Goal: Task Accomplishment & Management: Complete application form

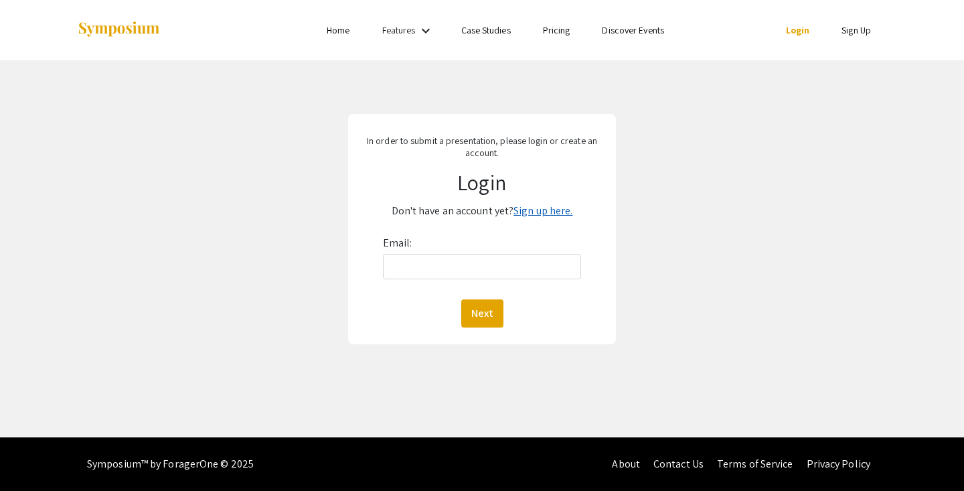
click at [536, 209] on link "Sign up here." at bounding box center [543, 211] width 59 height 14
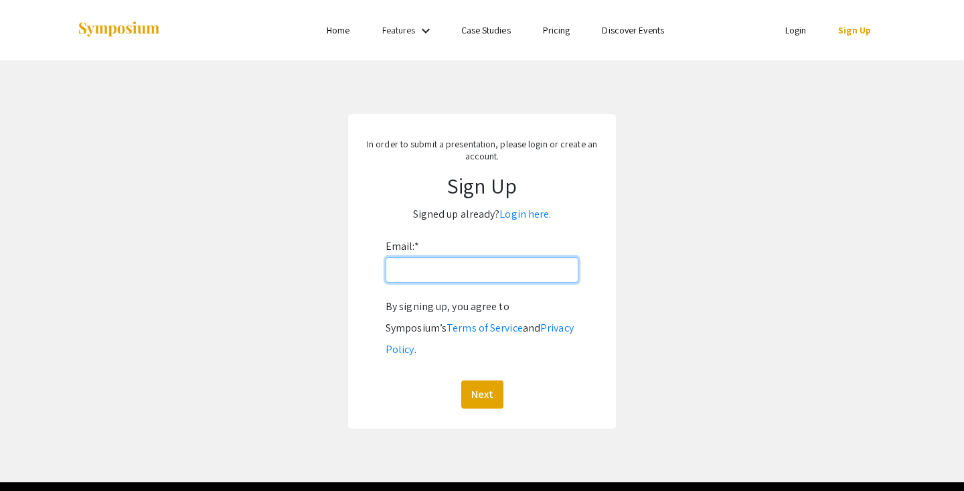
click at [402, 275] on input "Email: *" at bounding box center [482, 269] width 193 height 25
type input "[EMAIL_ADDRESS][DOMAIN_NAME]"
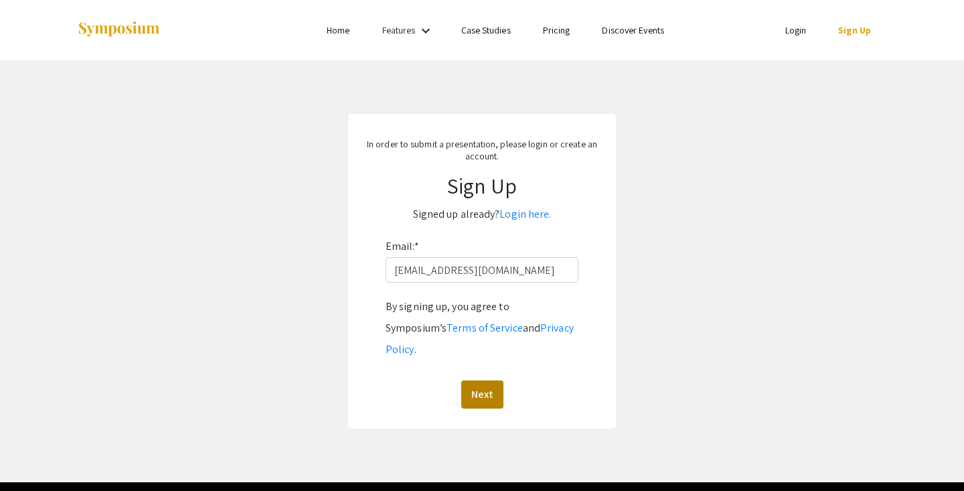
click at [489, 380] on button "Next" at bounding box center [482, 394] width 42 height 28
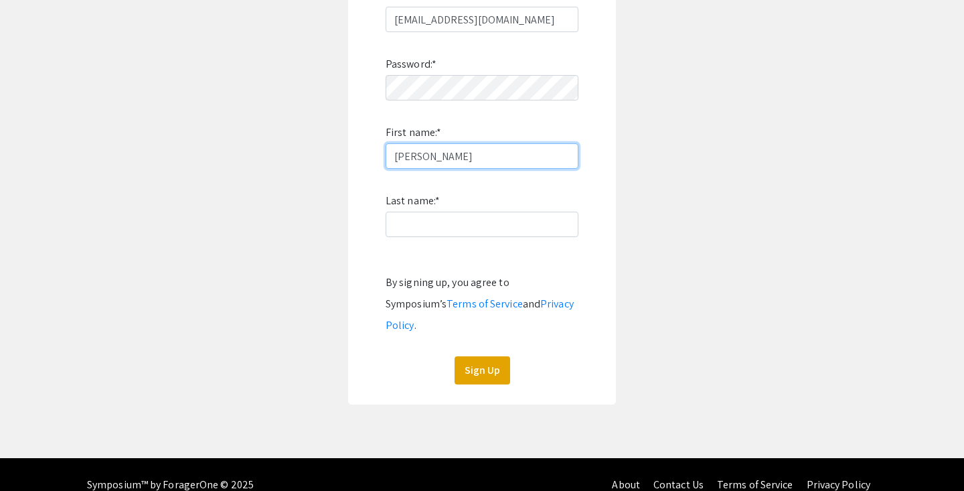
scroll to position [250, 0]
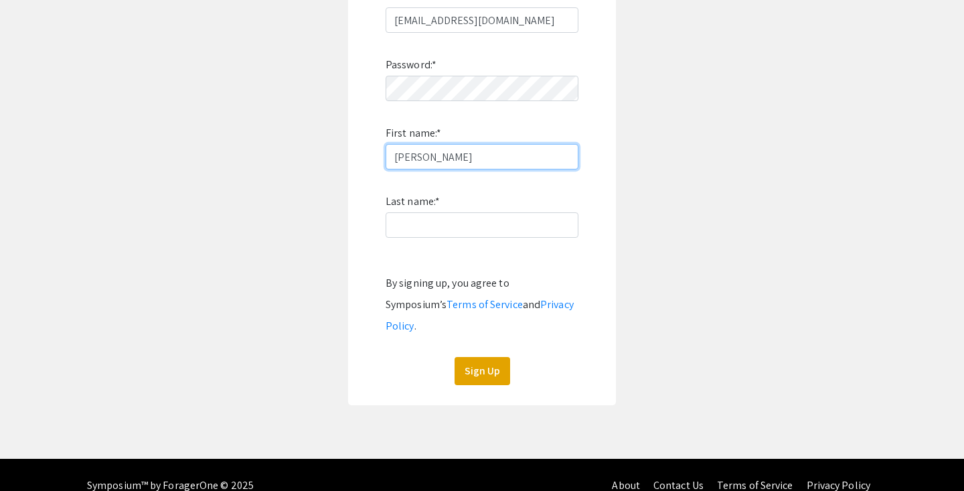
type input "[PERSON_NAME]"
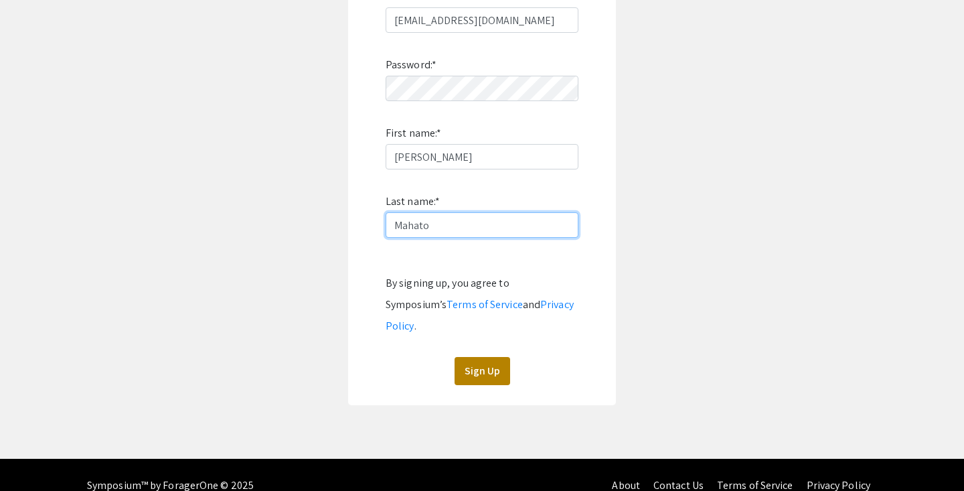
type input "Mahato"
click at [485, 357] on button "Sign Up" at bounding box center [483, 371] width 56 height 28
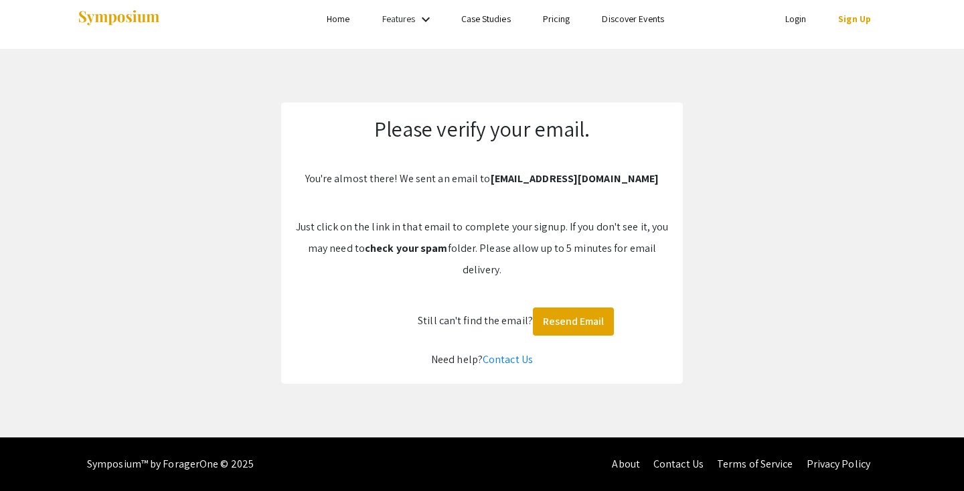
scroll to position [11, 0]
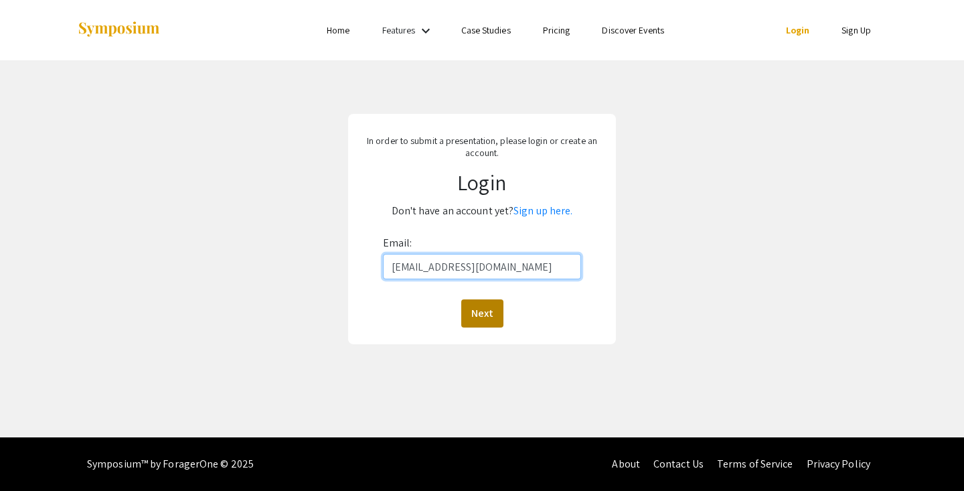
type input "[EMAIL_ADDRESS][DOMAIN_NAME]"
click at [479, 320] on button "Next" at bounding box center [482, 313] width 42 height 28
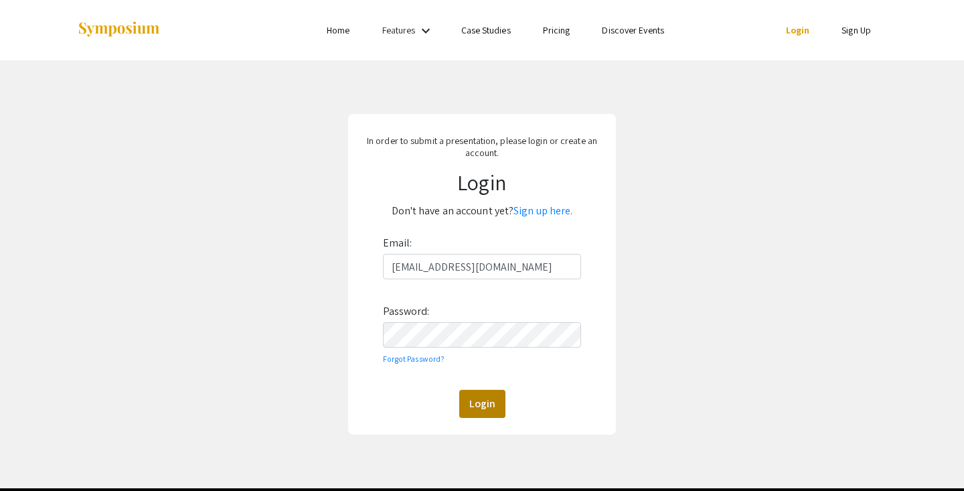
click at [479, 405] on button "Login" at bounding box center [482, 404] width 46 height 28
click at [487, 409] on button "Login" at bounding box center [482, 404] width 46 height 28
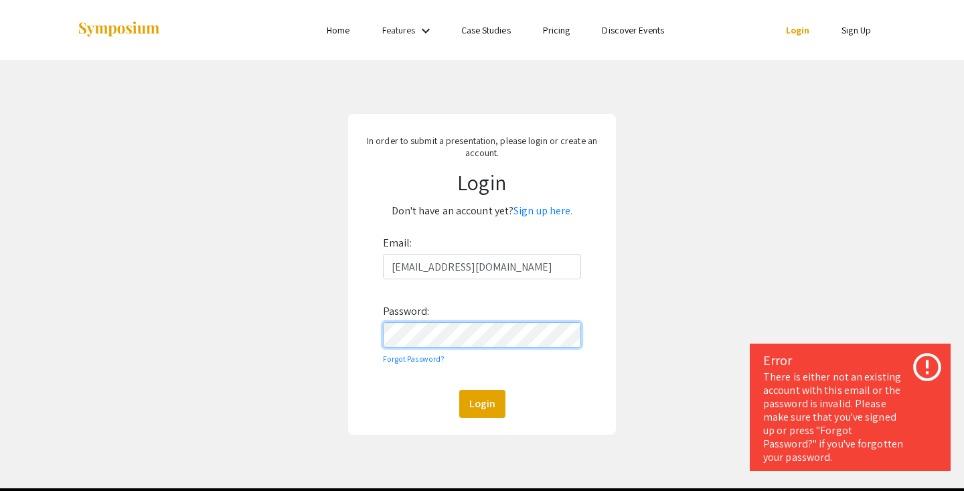
click at [368, 335] on form "Email: sm00159@mix.wvu.edu Password: Forgot Password? Login" at bounding box center [482, 324] width 248 height 185
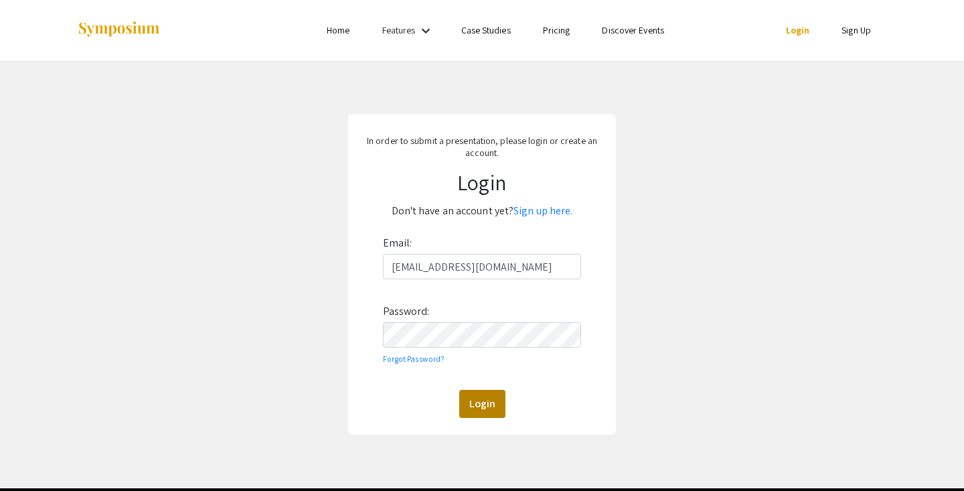
click at [502, 402] on button "Login" at bounding box center [482, 404] width 46 height 28
click at [334, 334] on div "In order to submit a presentation, please login or create an account. Login Don…" at bounding box center [482, 274] width 984 height 428
click at [480, 408] on button "Login" at bounding box center [482, 404] width 46 height 28
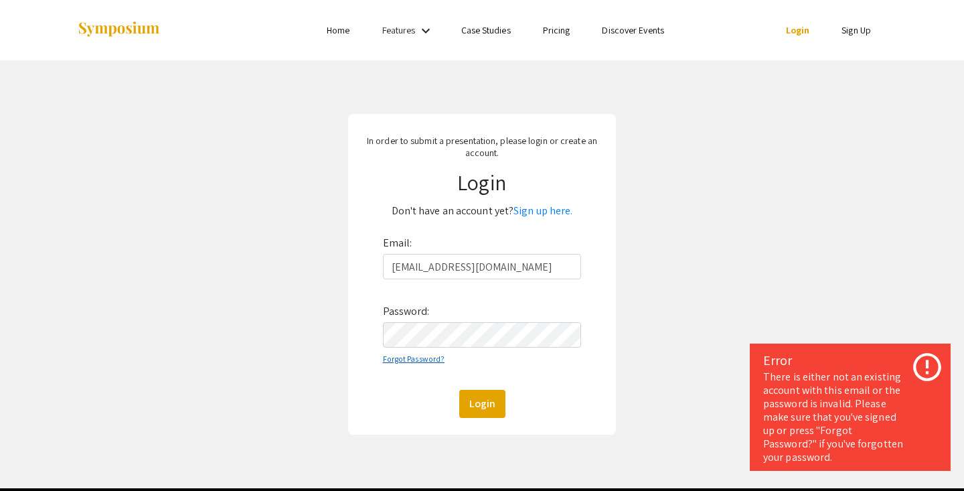
click at [407, 356] on link "Forgot Password?" at bounding box center [414, 359] width 62 height 10
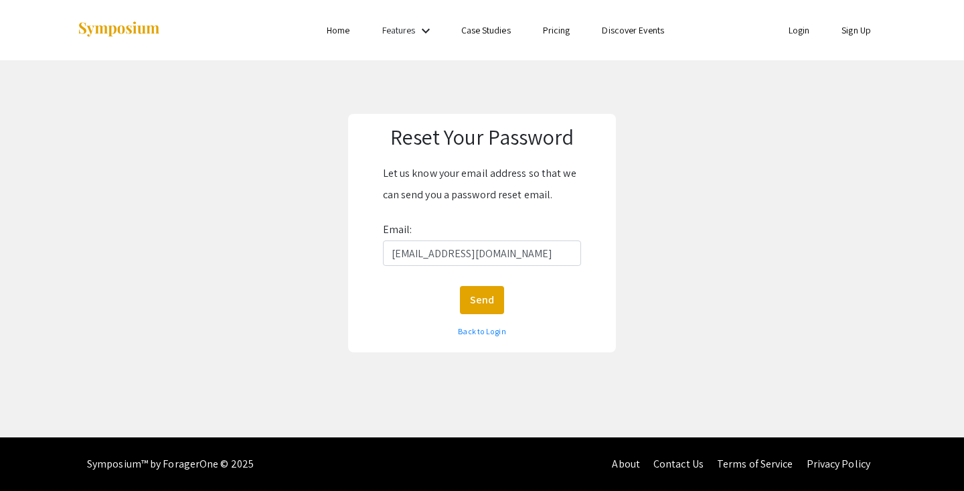
click at [479, 305] on button "Send" at bounding box center [482, 300] width 44 height 28
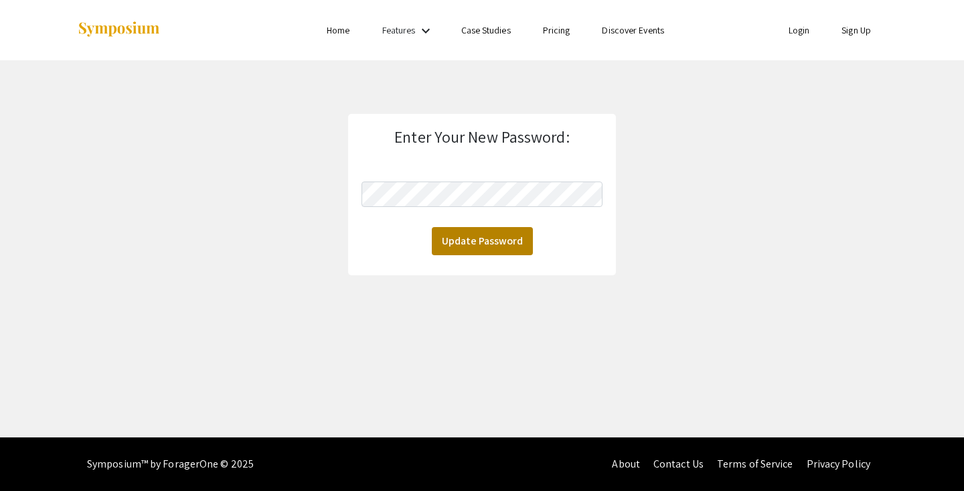
click at [455, 241] on button "Update Password" at bounding box center [482, 241] width 101 height 28
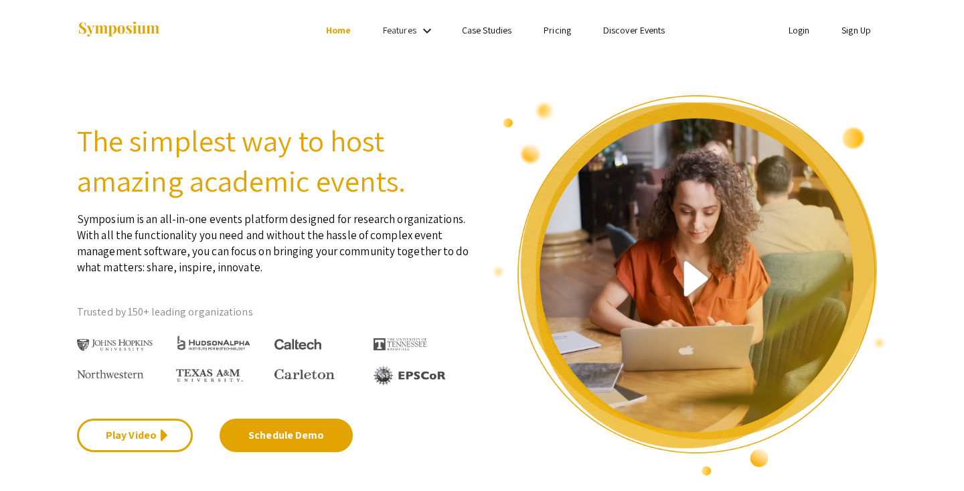
click at [793, 31] on link "Login" at bounding box center [799, 30] width 21 height 12
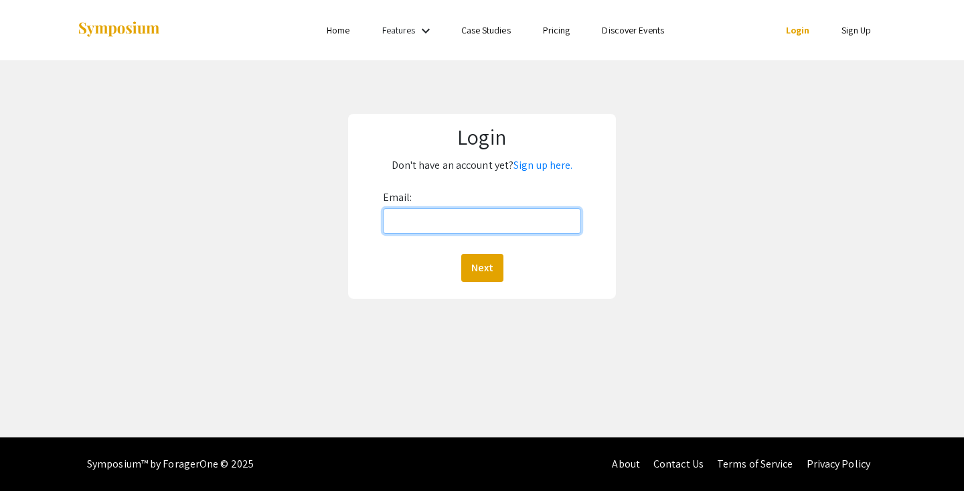
type input "[EMAIL_ADDRESS][DOMAIN_NAME]"
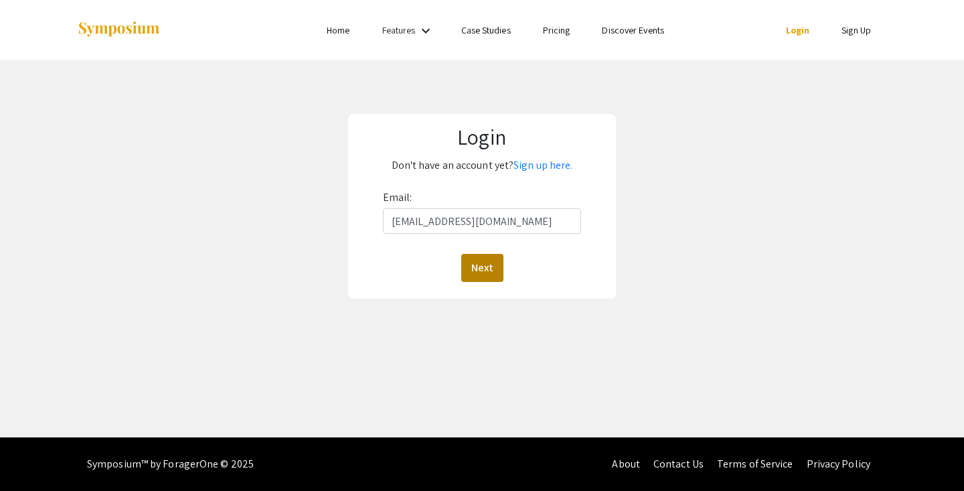
click at [484, 268] on button "Next" at bounding box center [482, 268] width 42 height 28
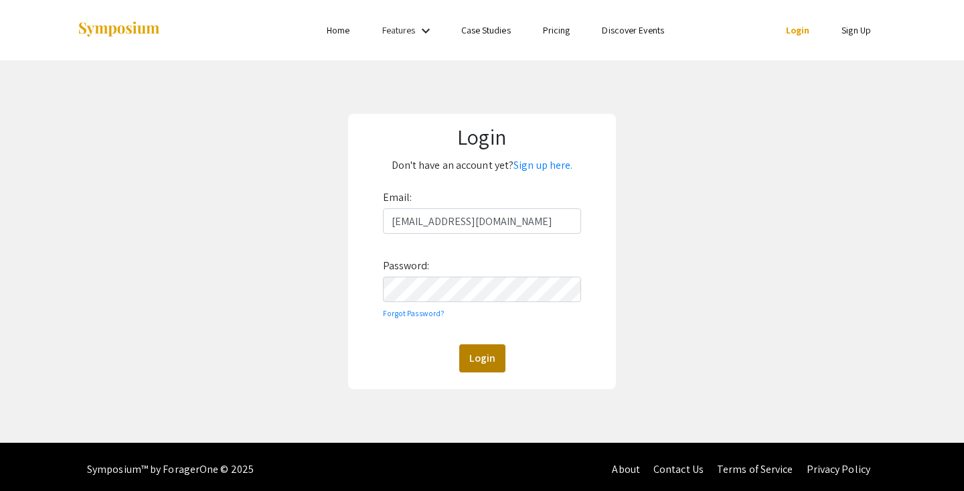
click at [480, 357] on button "Login" at bounding box center [482, 358] width 46 height 28
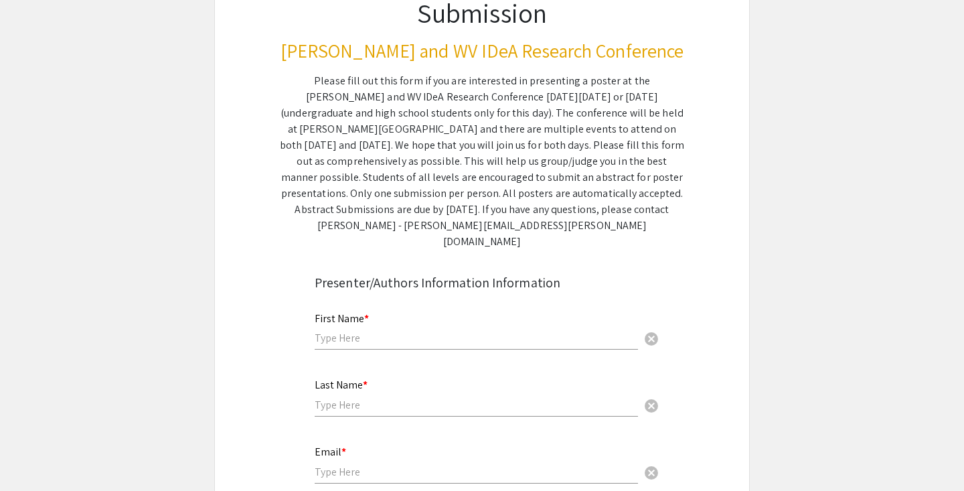
scroll to position [226, 0]
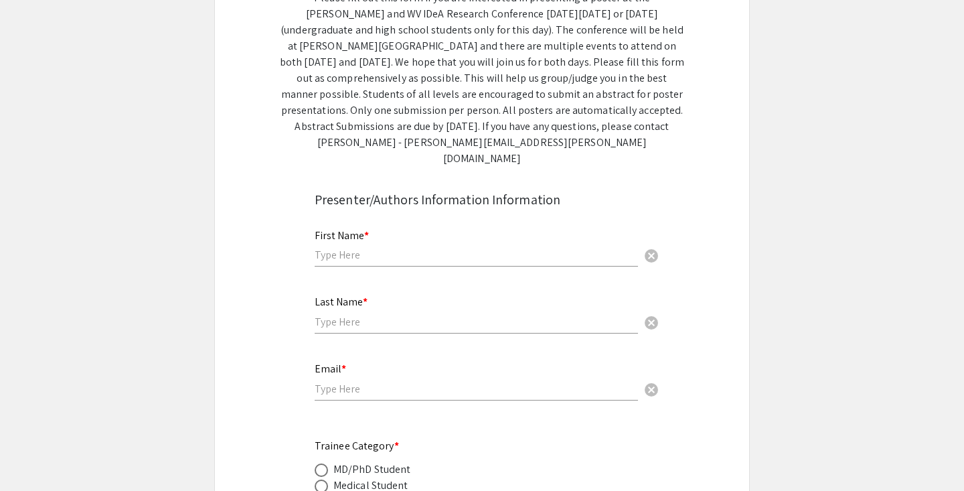
click at [373, 248] on input "text" at bounding box center [476, 255] width 323 height 14
type input "Sweta"
click at [327, 316] on div "Last Name * cancel" at bounding box center [476, 308] width 323 height 51
type input "Mahato"
click at [339, 382] on input "email" at bounding box center [476, 389] width 323 height 14
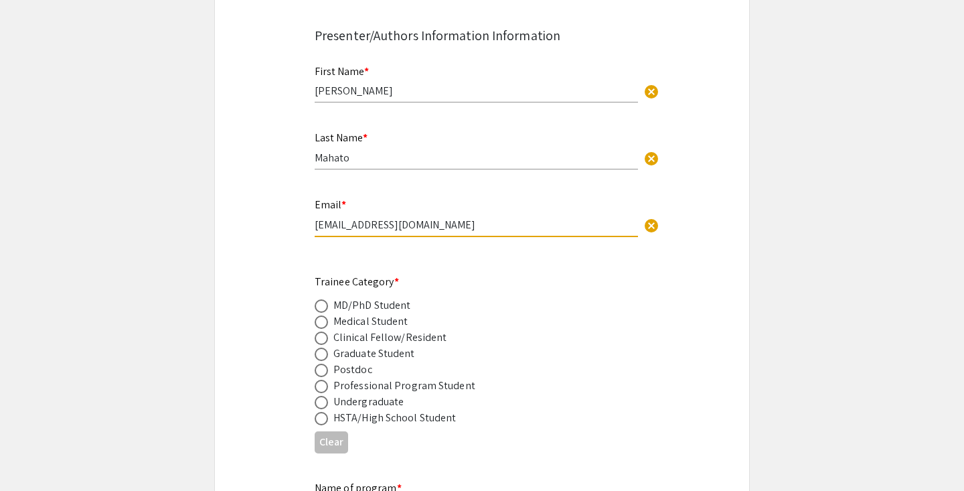
scroll to position [392, 0]
type input "sm00159@mix.wvu.edu"
click at [320, 298] on span at bounding box center [321, 304] width 13 height 13
click at [320, 298] on input "radio" at bounding box center [321, 304] width 13 height 13
radio input "true"
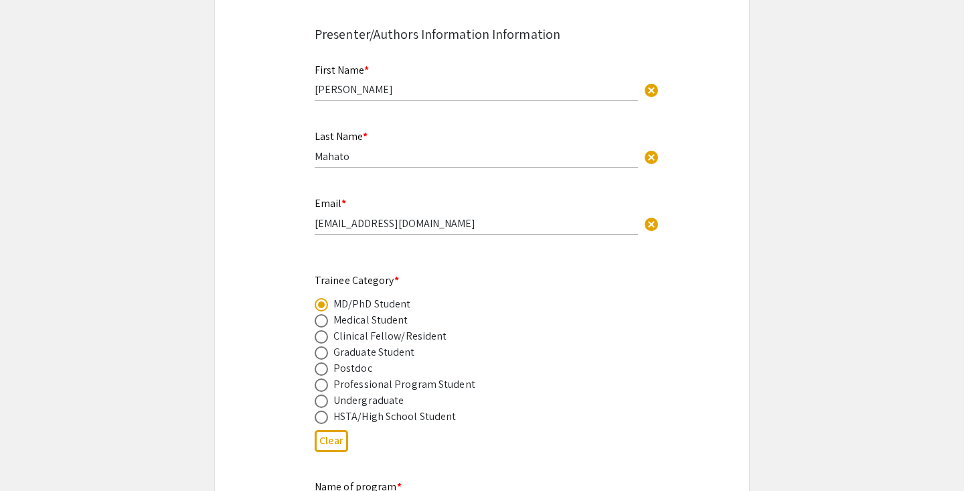
click at [320, 301] on span at bounding box center [321, 304] width 7 height 7
click at [320, 298] on input "radio" at bounding box center [321, 304] width 13 height 13
click at [317, 346] on span at bounding box center [321, 352] width 13 height 13
click at [317, 346] on input "radio" at bounding box center [321, 352] width 13 height 13
radio input "true"
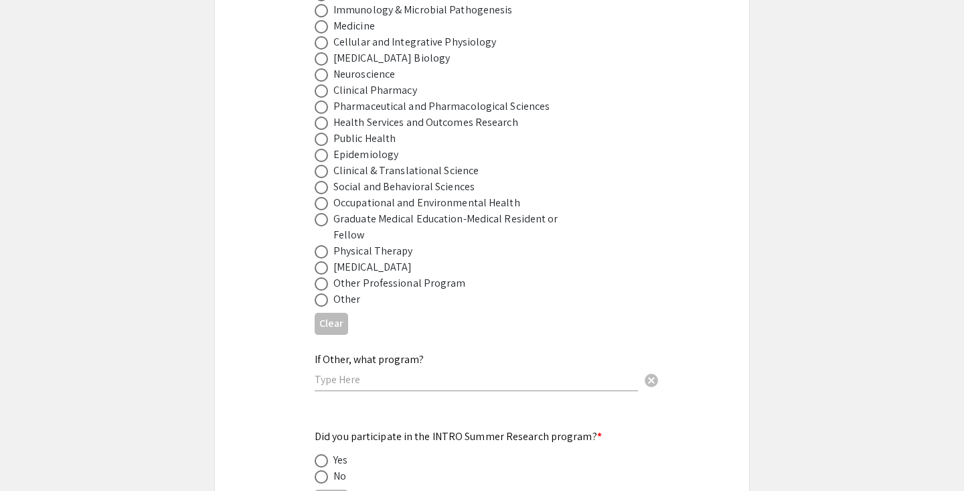
scroll to position [999, 0]
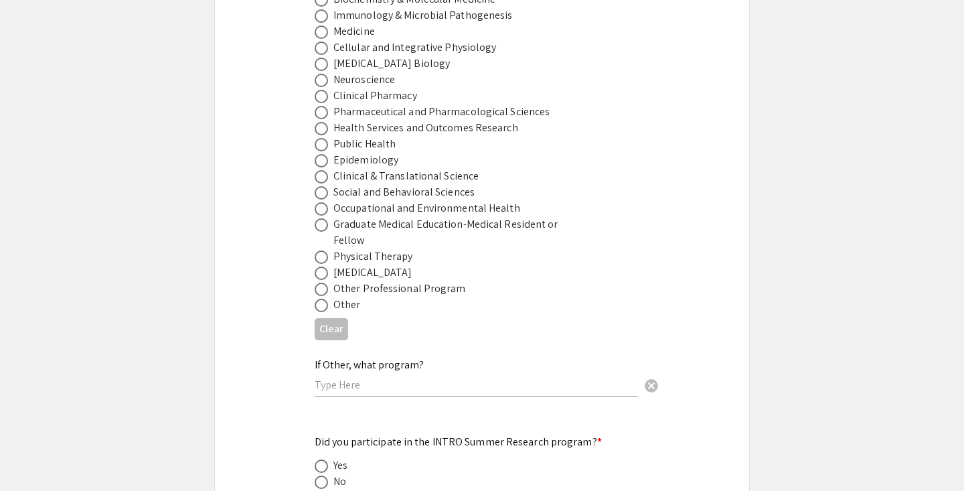
click at [321, 186] on span at bounding box center [321, 192] width 13 height 13
click at [321, 186] on input "radio" at bounding box center [321, 192] width 13 height 13
radio input "true"
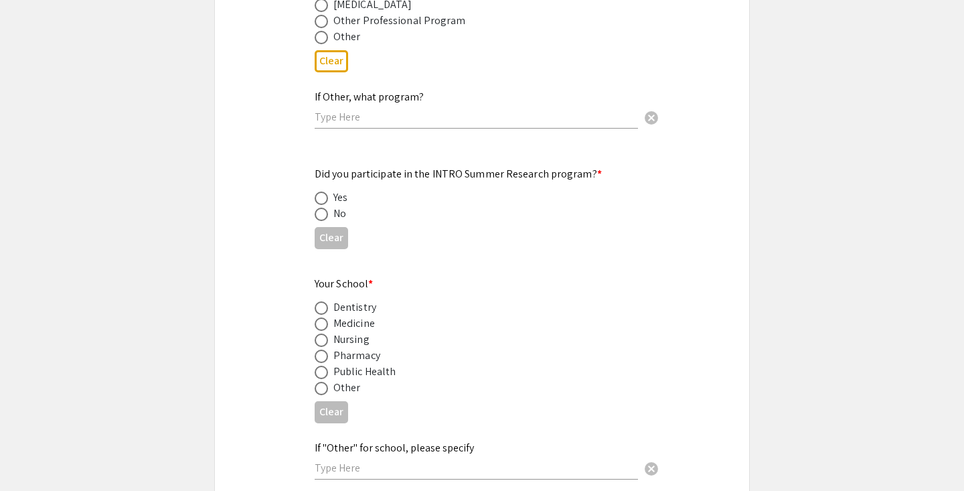
scroll to position [1278, 0]
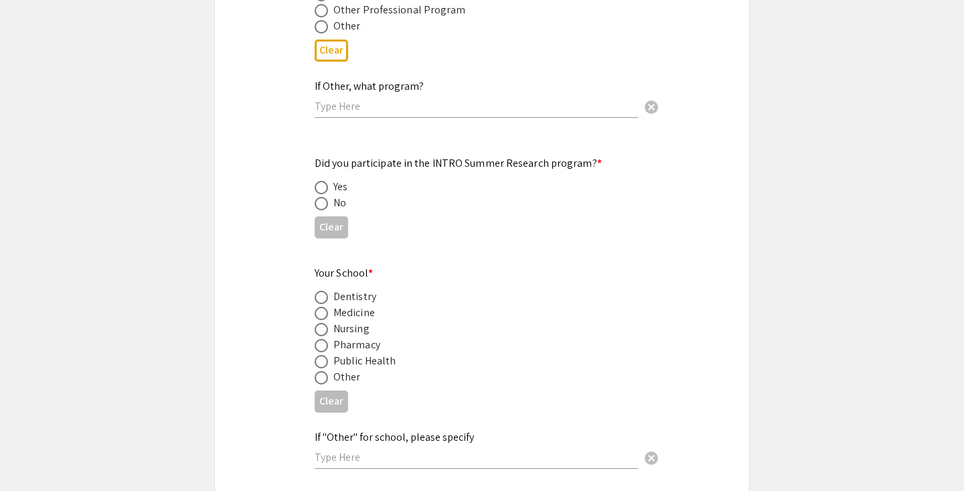
click at [318, 197] on span at bounding box center [321, 203] width 13 height 13
click at [318, 197] on input "radio" at bounding box center [321, 203] width 13 height 13
radio input "true"
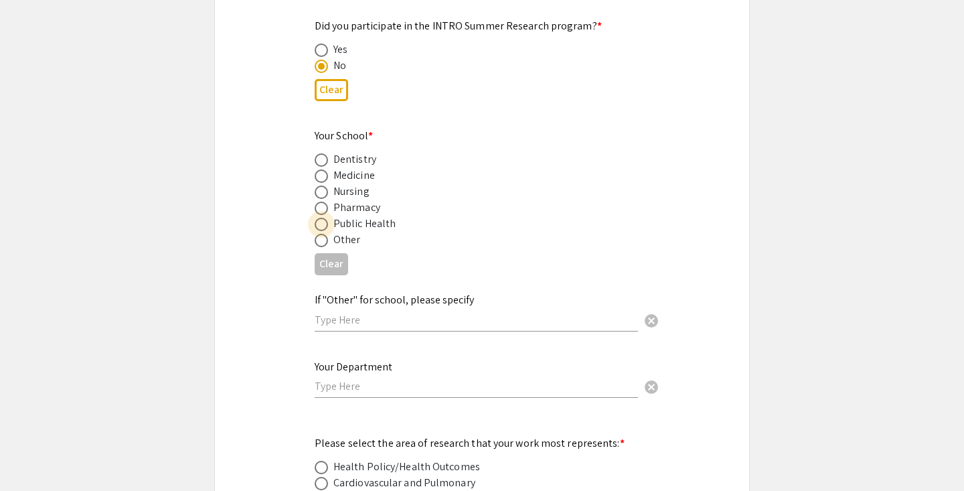
click at [321, 218] on span at bounding box center [321, 224] width 13 height 13
click at [321, 218] on input "radio" at bounding box center [321, 224] width 13 height 13
radio input "true"
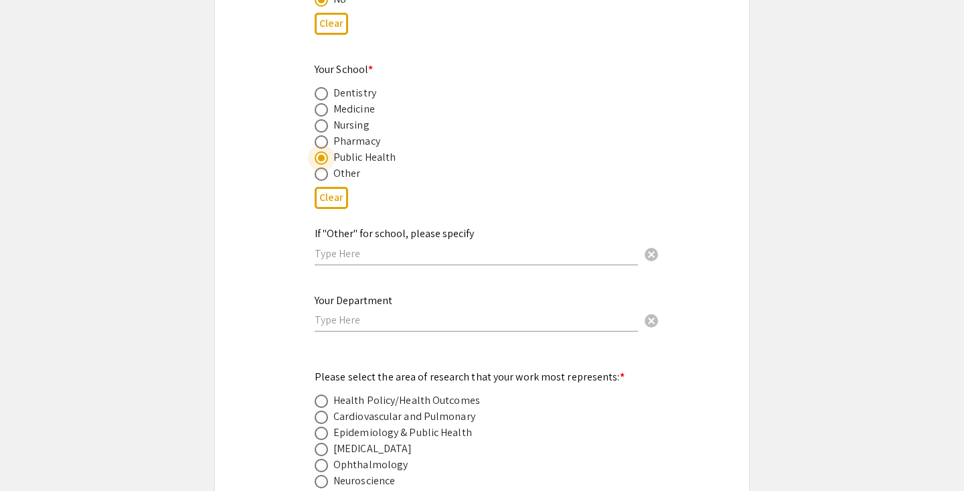
scroll to position [1584, 0]
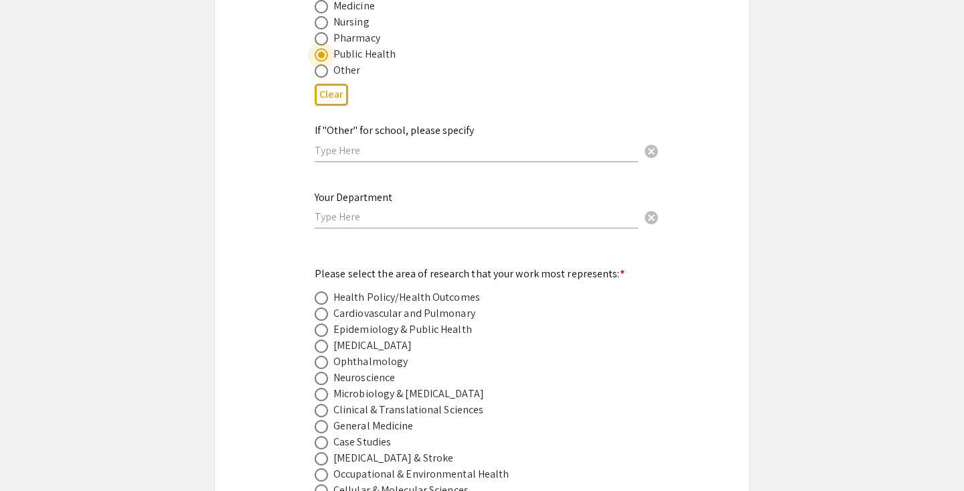
click at [360, 210] on input "text" at bounding box center [476, 217] width 323 height 14
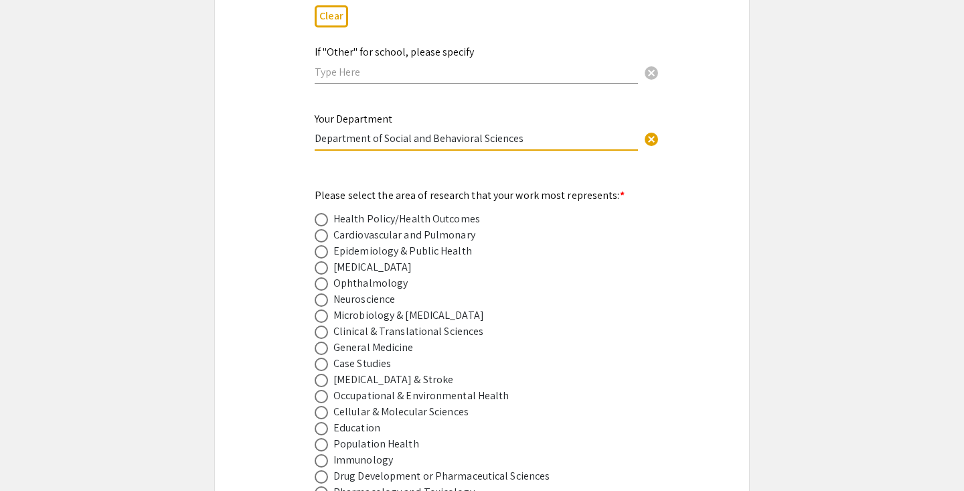
scroll to position [1724, 0]
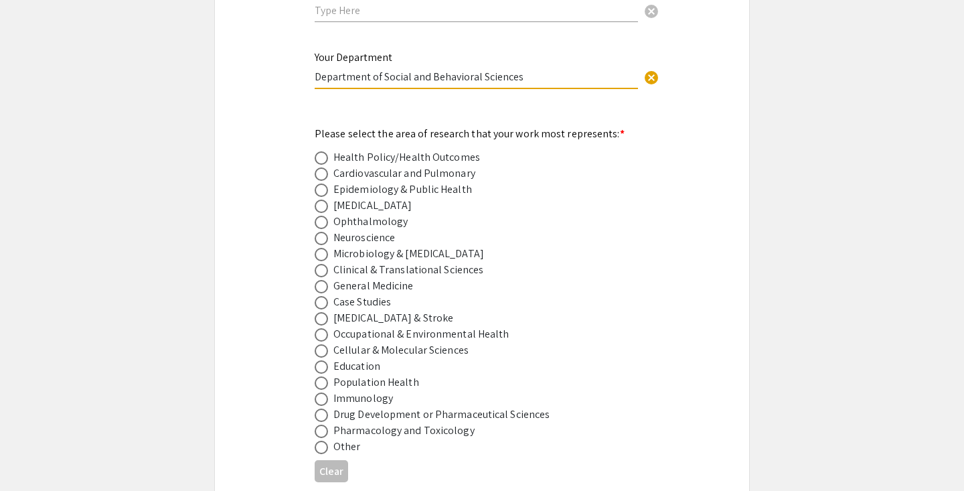
type input "Department of Social and Behavioral Sciences"
click at [323, 183] on span at bounding box center [321, 189] width 13 height 13
click at [323, 183] on input "radio" at bounding box center [321, 189] width 13 height 13
radio input "true"
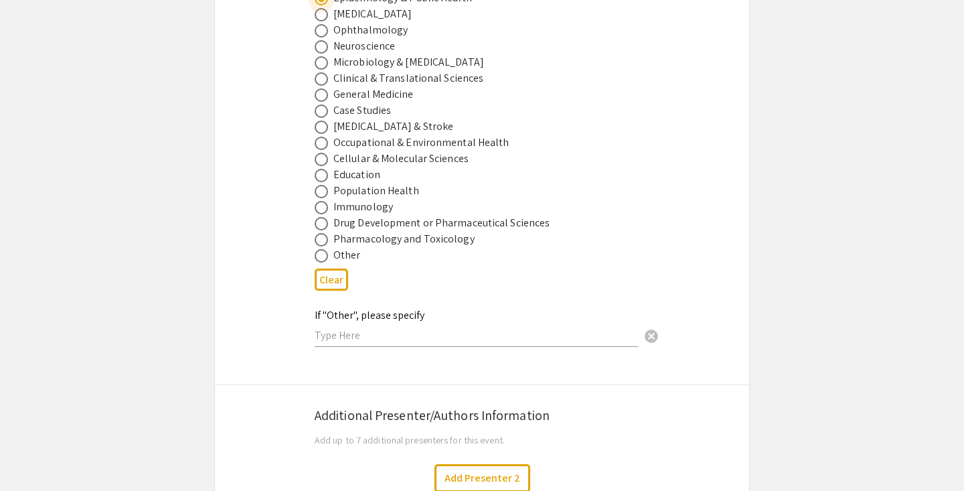
scroll to position [1894, 0]
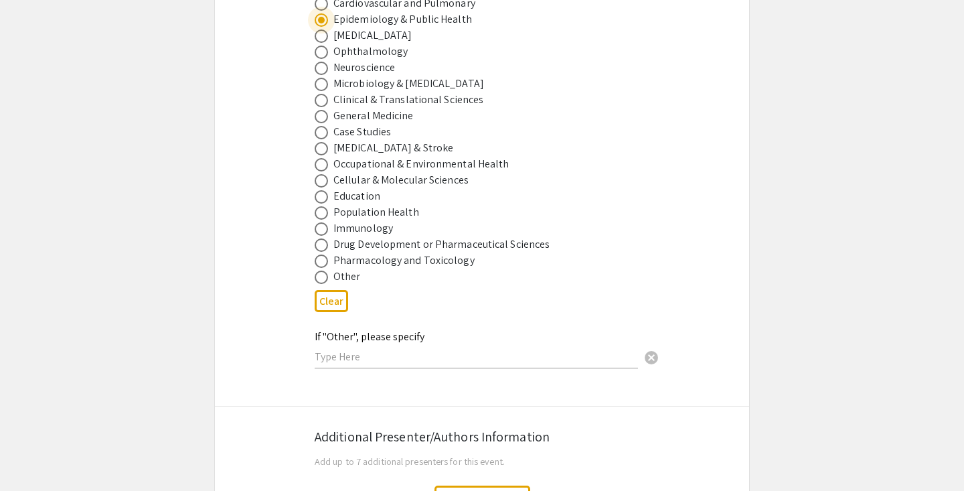
click at [321, 206] on span at bounding box center [321, 212] width 13 height 13
click at [321, 206] on input "radio" at bounding box center [321, 212] width 13 height 13
radio input "true"
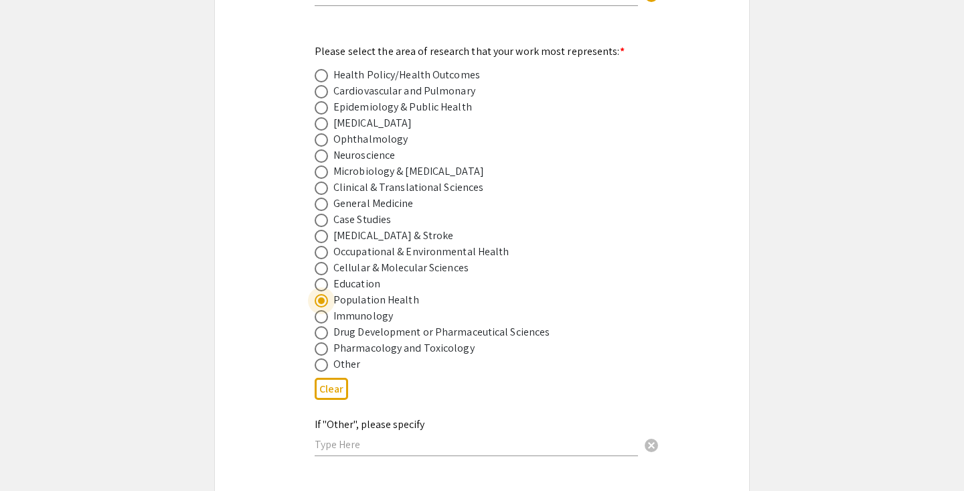
scroll to position [1805, 0]
click at [322, 102] on span at bounding box center [321, 108] width 13 height 13
click at [322, 102] on input "radio" at bounding box center [321, 108] width 13 height 13
radio input "true"
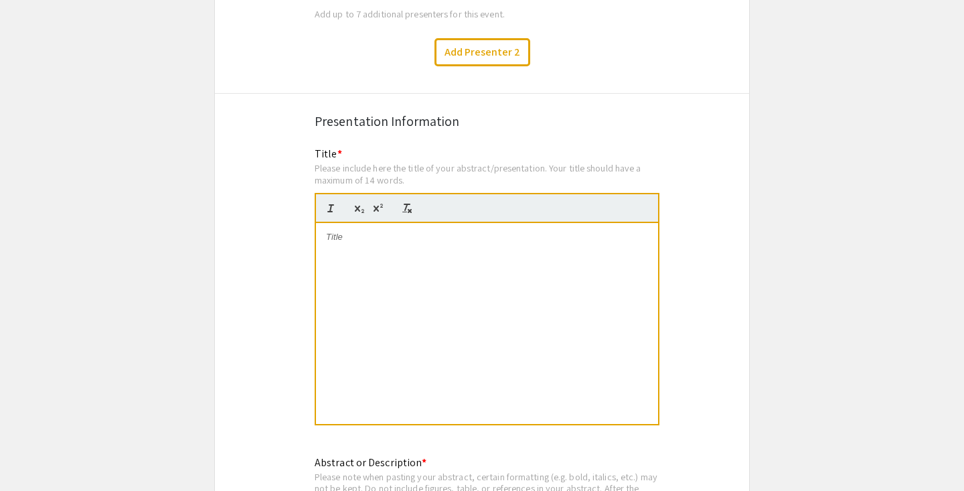
scroll to position [2389, 0]
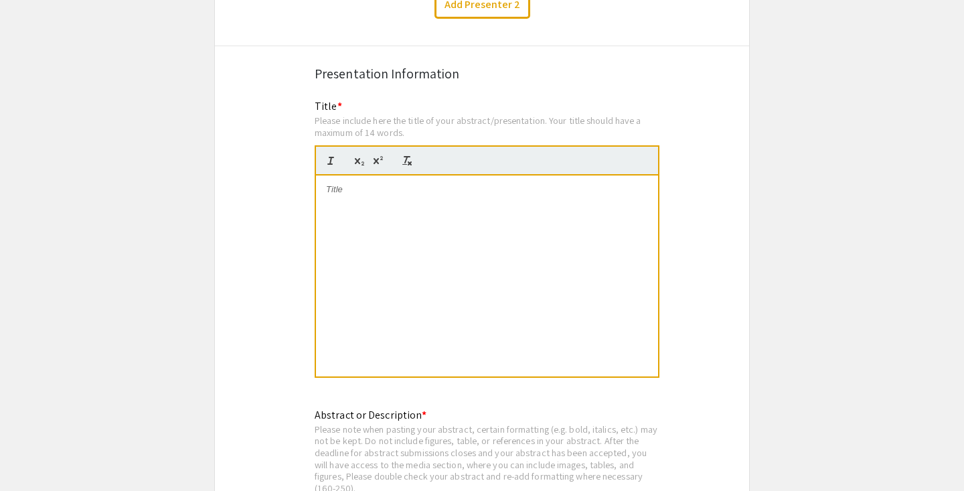
click at [383, 185] on div at bounding box center [487, 275] width 342 height 201
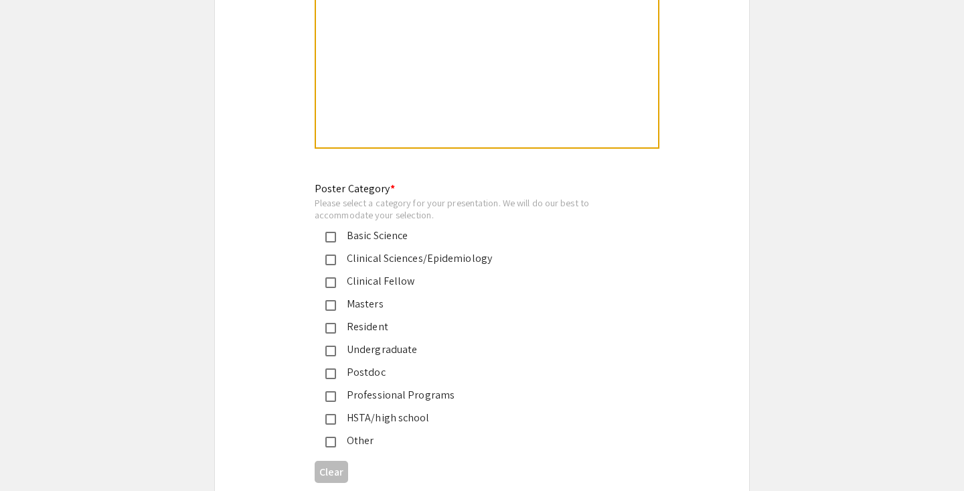
scroll to position [3059, 0]
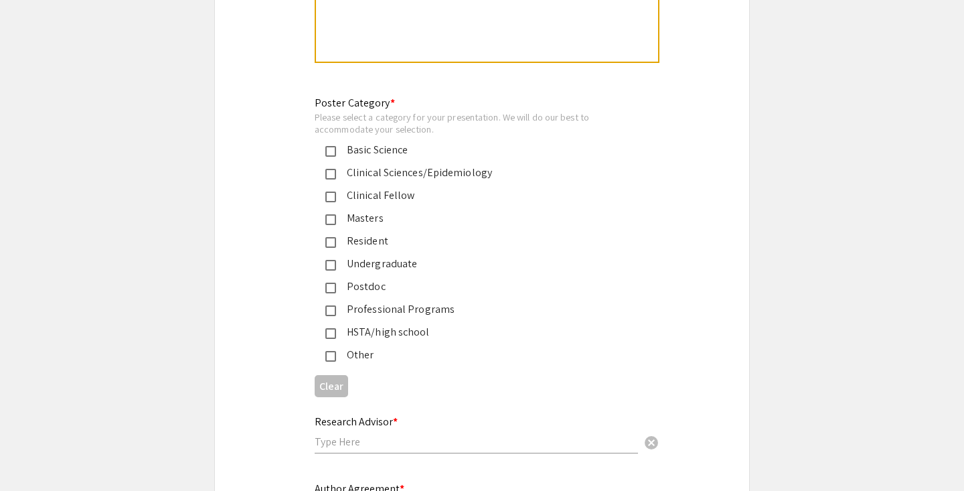
click at [328, 351] on mat-pseudo-checkbox at bounding box center [330, 356] width 11 height 11
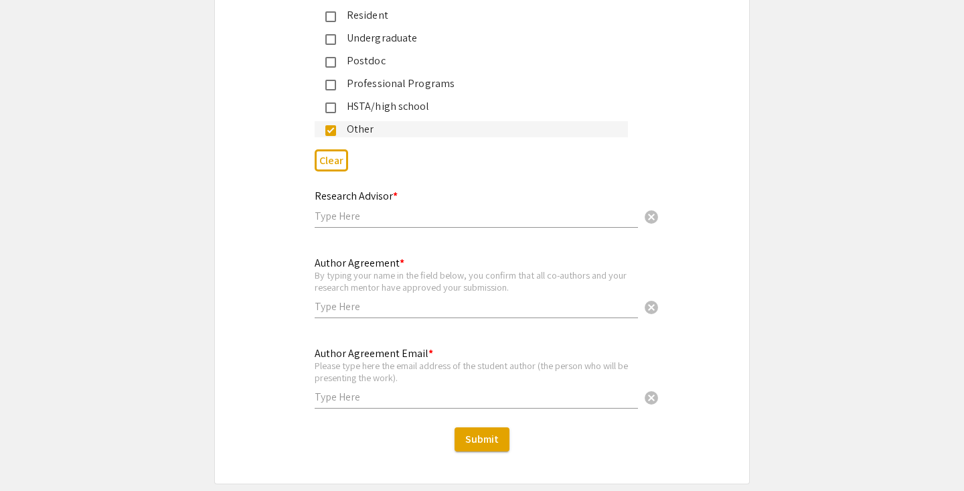
scroll to position [3312, 0]
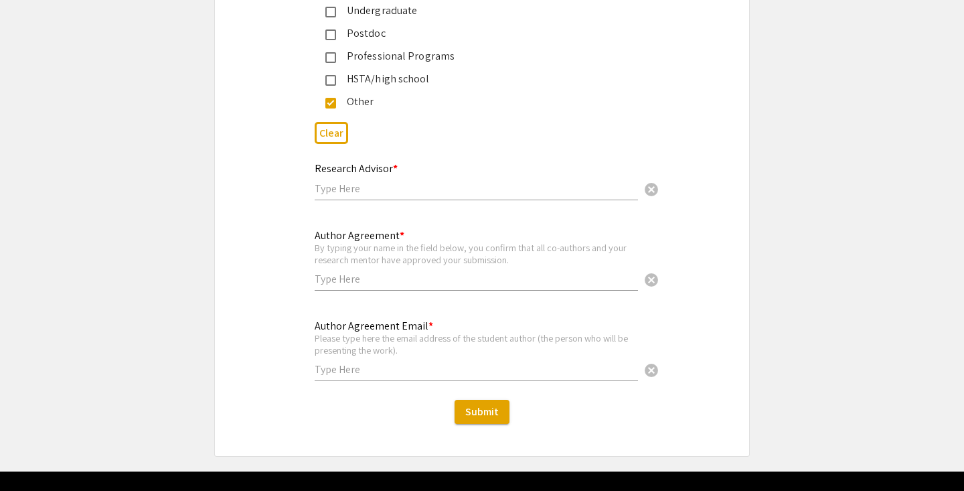
click at [353, 181] on input "text" at bounding box center [476, 188] width 323 height 14
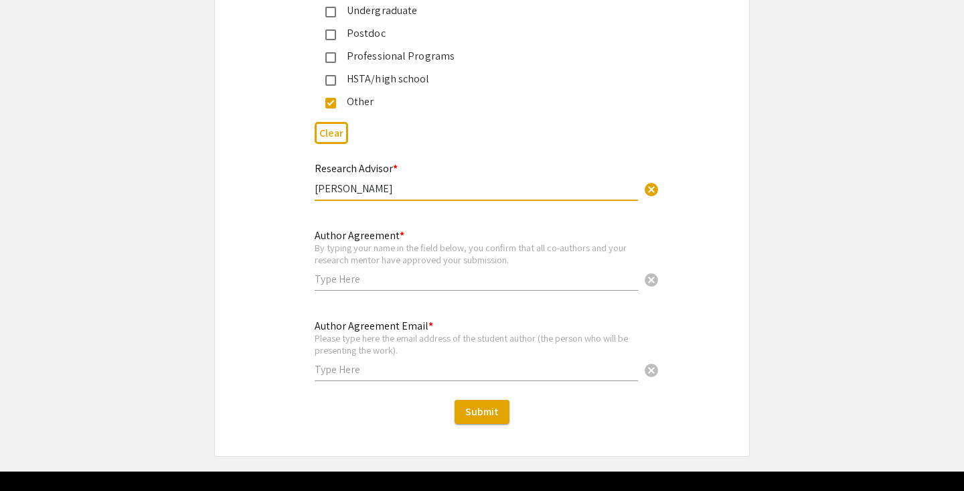
type input "Dr. Ranjita Misra"
click at [349, 272] on input "text" at bounding box center [476, 279] width 323 height 14
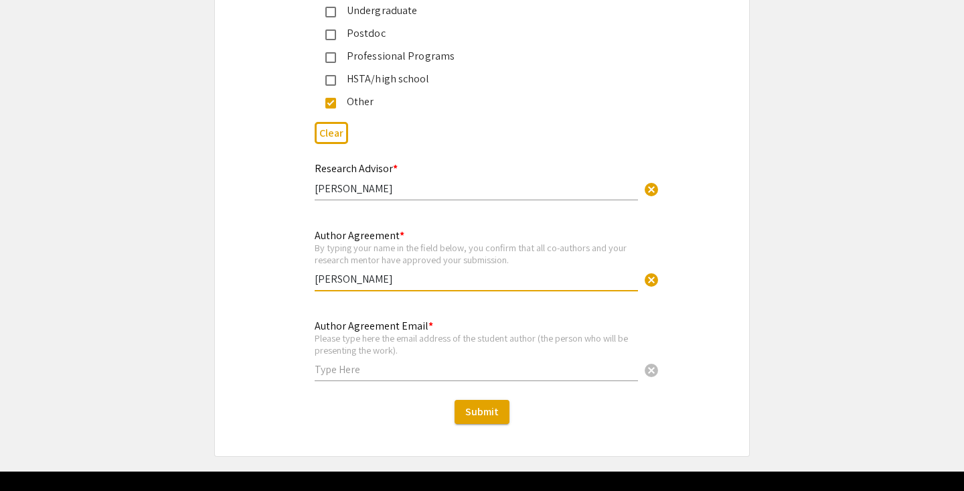
type input "Sweta Mahato"
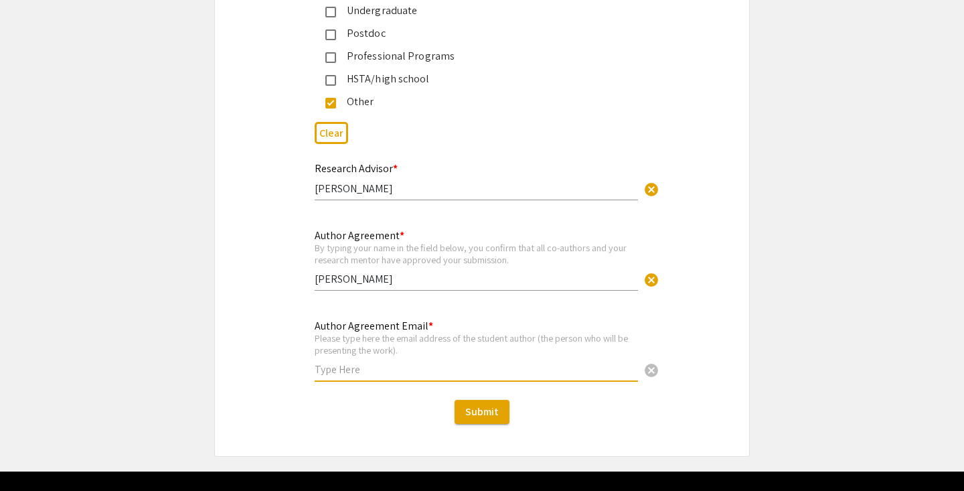
click at [343, 362] on input "text" at bounding box center [476, 369] width 323 height 14
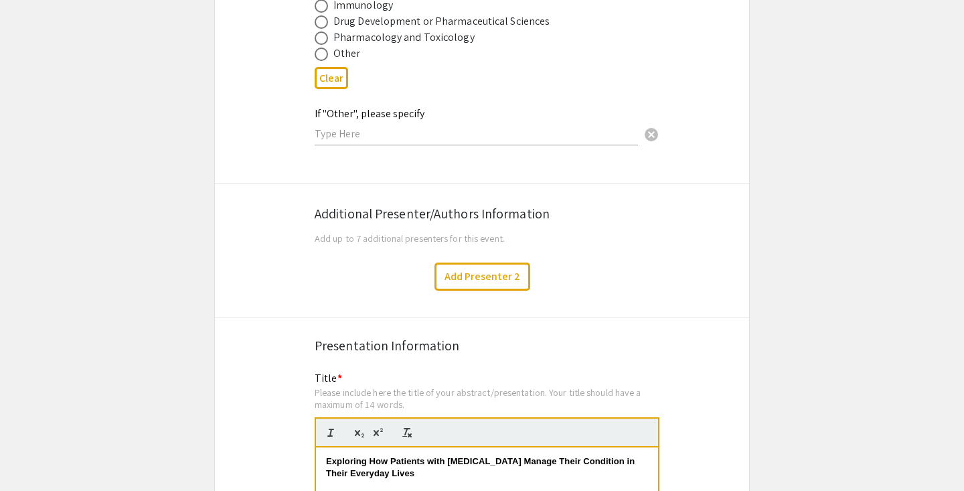
scroll to position [2101, 0]
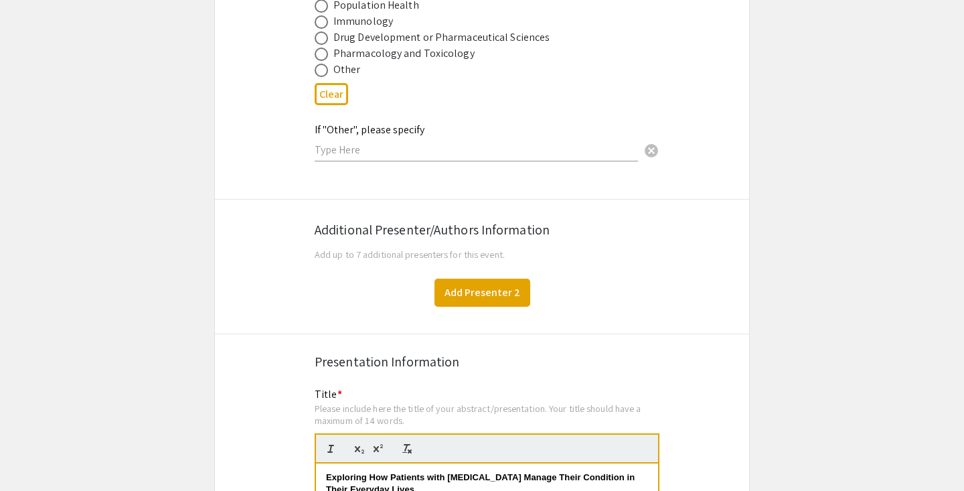
type input "sm00159@mix.wvu.edu"
click at [513, 283] on button "Add Presenter 2" at bounding box center [483, 293] width 96 height 28
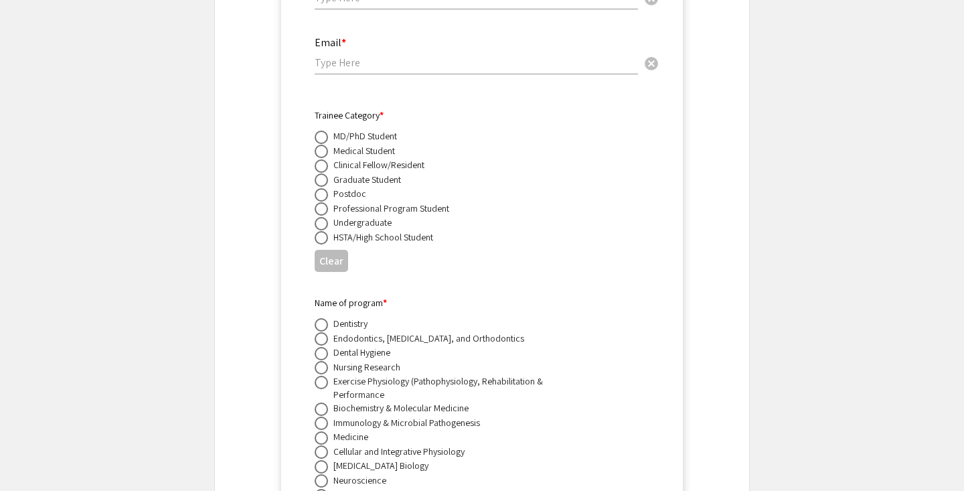
scroll to position [2359, 0]
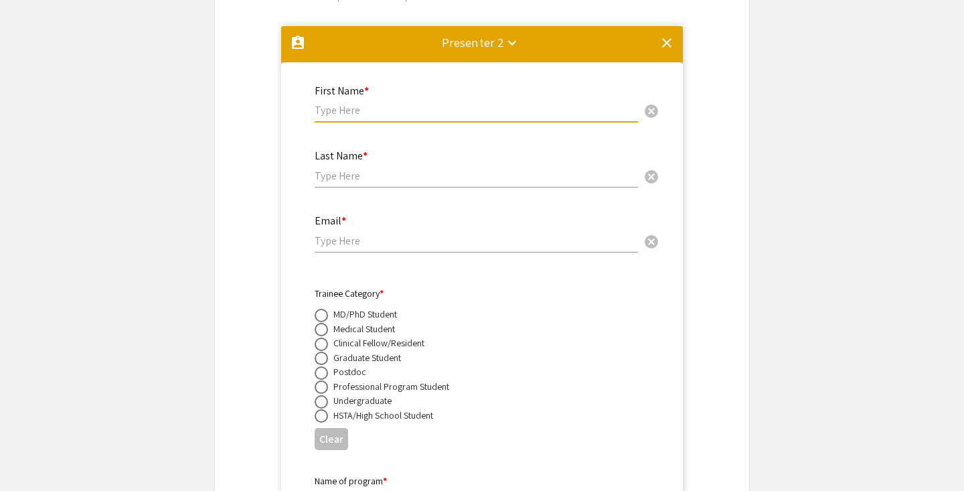
click at [331, 103] on input "text" at bounding box center [476, 110] width 323 height 14
type input "Cassie"
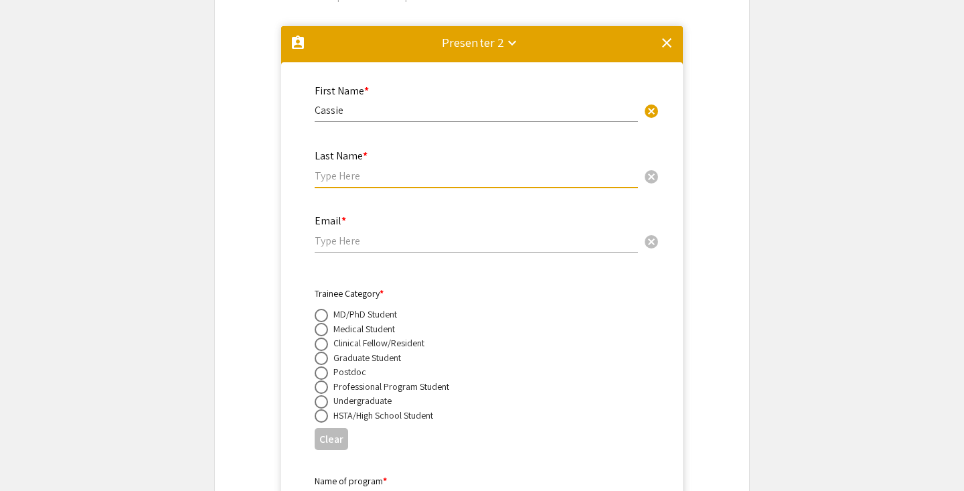
click at [323, 169] on input "text" at bounding box center [476, 176] width 323 height 14
type input "Heilman"
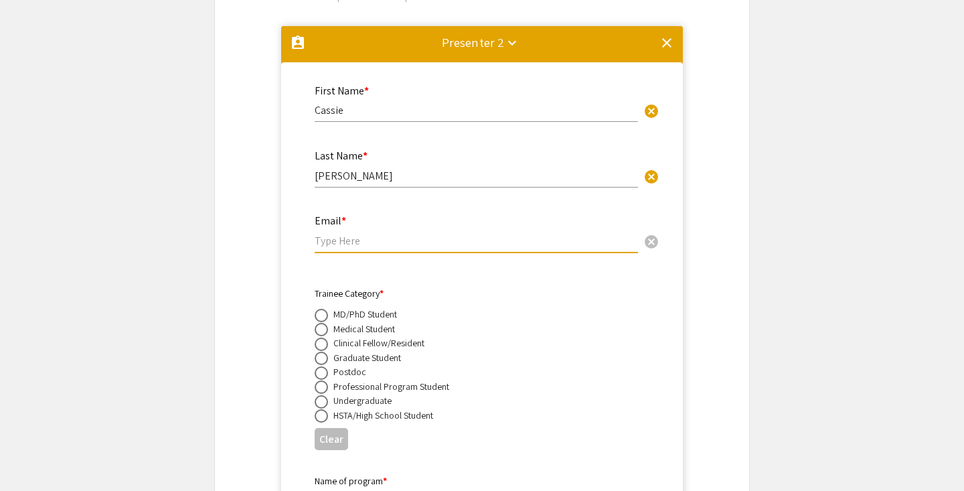
click at [327, 234] on input "email" at bounding box center [476, 241] width 323 height 14
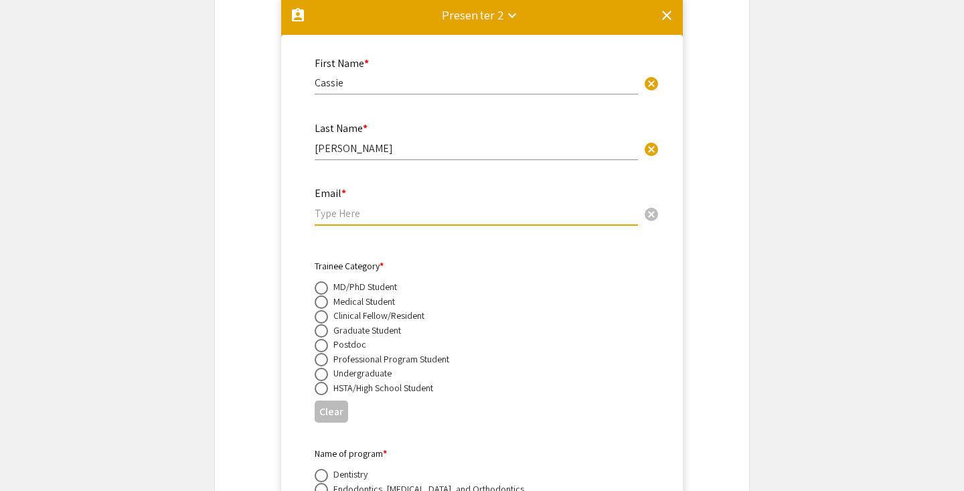
scroll to position [2392, 0]
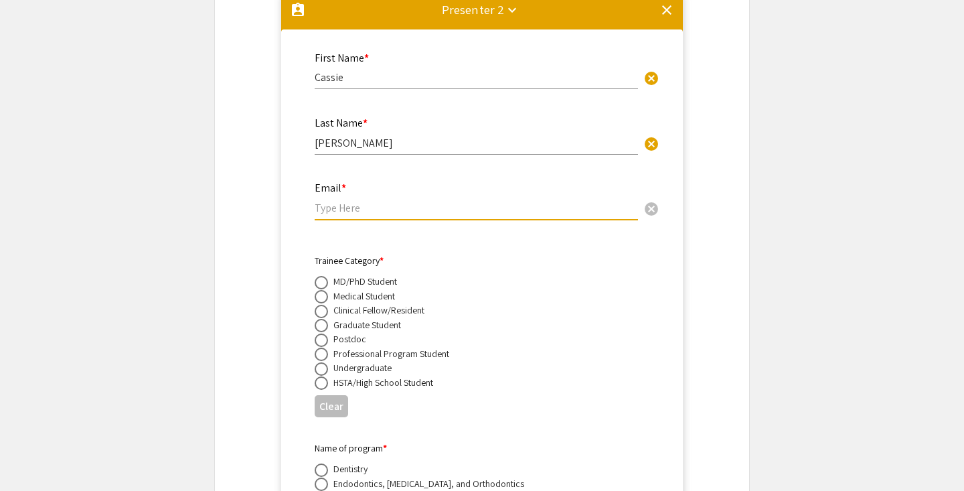
click at [322, 319] on span at bounding box center [321, 325] width 13 height 13
click at [322, 319] on input "radio" at bounding box center [321, 325] width 13 height 13
radio input "true"
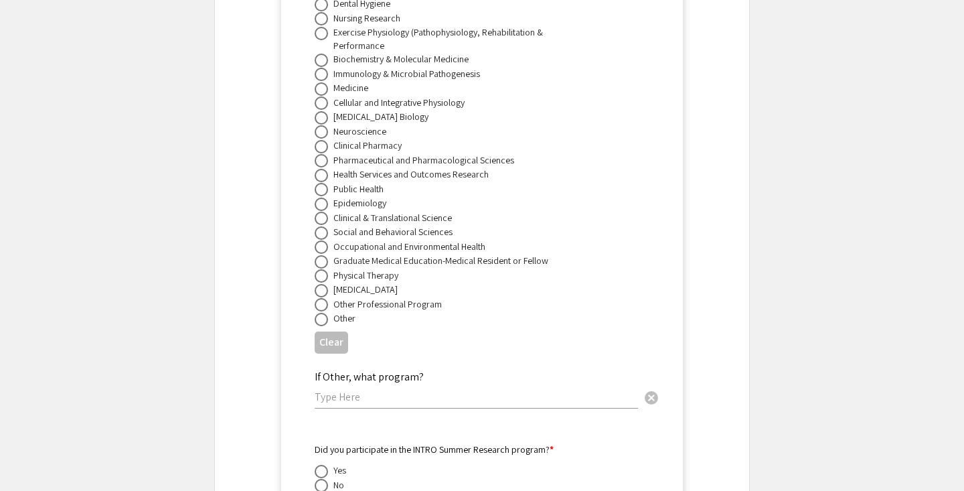
scroll to position [2891, 0]
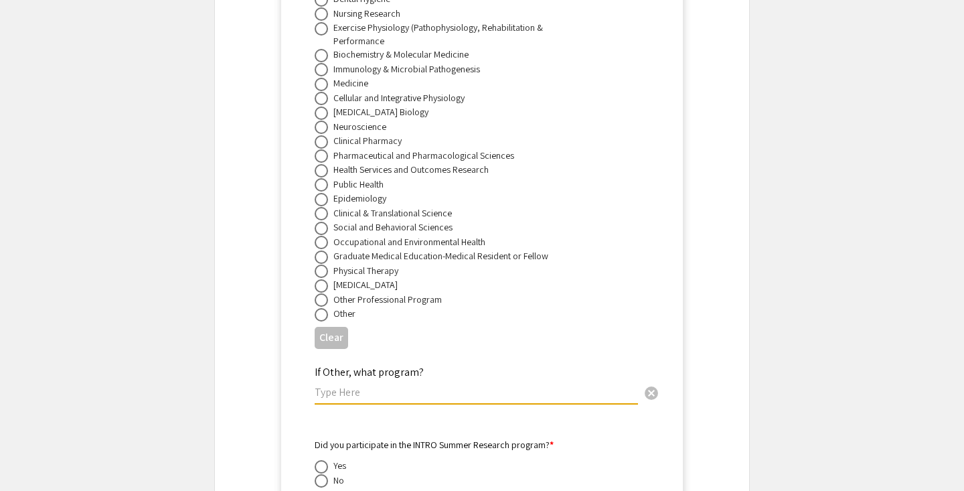
click at [328, 385] on input "text" at bounding box center [476, 392] width 323 height 14
click at [320, 309] on span at bounding box center [321, 314] width 13 height 13
click at [320, 309] on input "radio" at bounding box center [321, 314] width 13 height 13
radio input "true"
click at [325, 385] on input "text" at bounding box center [476, 392] width 323 height 14
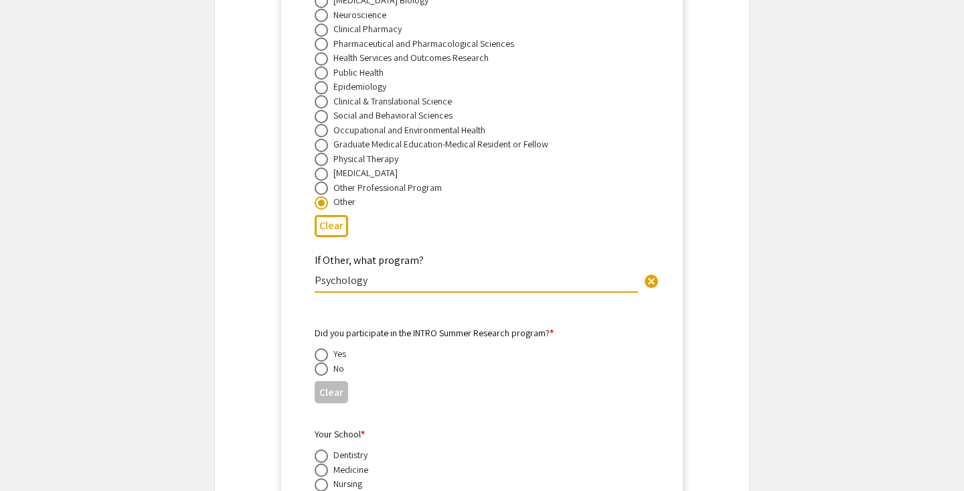
scroll to position [3038, 0]
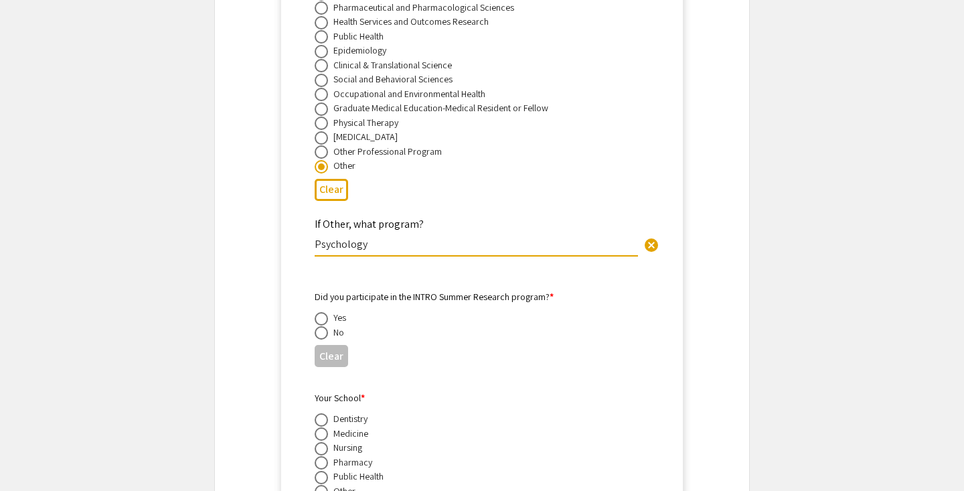
type input "Psychology"
click at [319, 326] on span at bounding box center [321, 332] width 13 height 13
click at [319, 326] on input "radio" at bounding box center [321, 332] width 13 height 13
radio input "true"
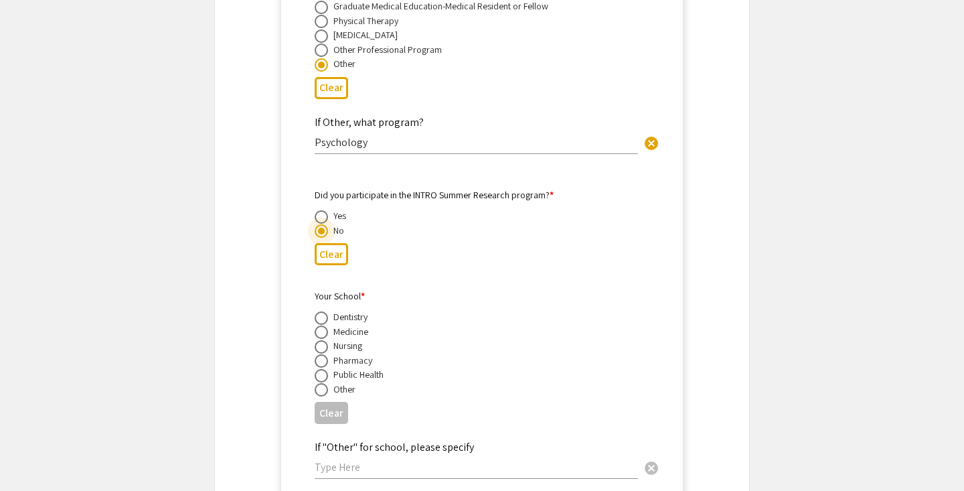
scroll to position [3150, 0]
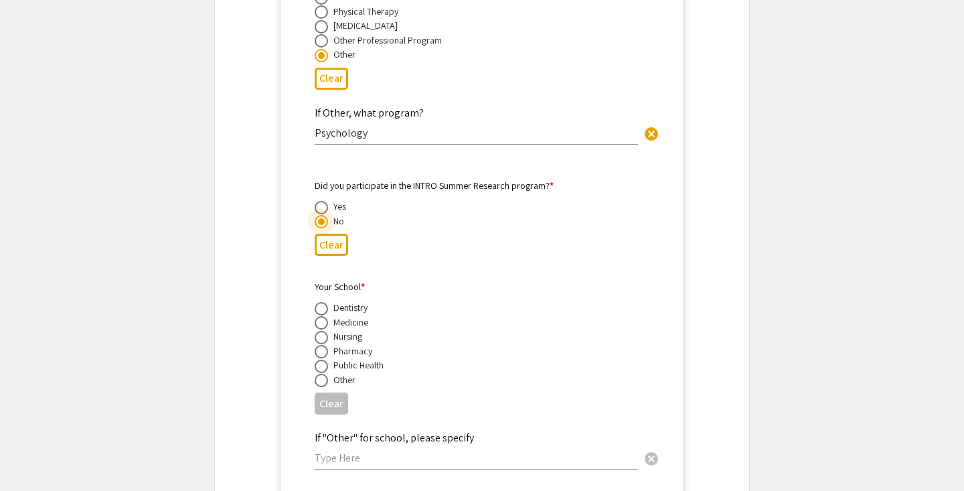
click at [320, 374] on span at bounding box center [321, 380] width 13 height 13
click at [320, 374] on input "radio" at bounding box center [321, 380] width 13 height 13
radio input "true"
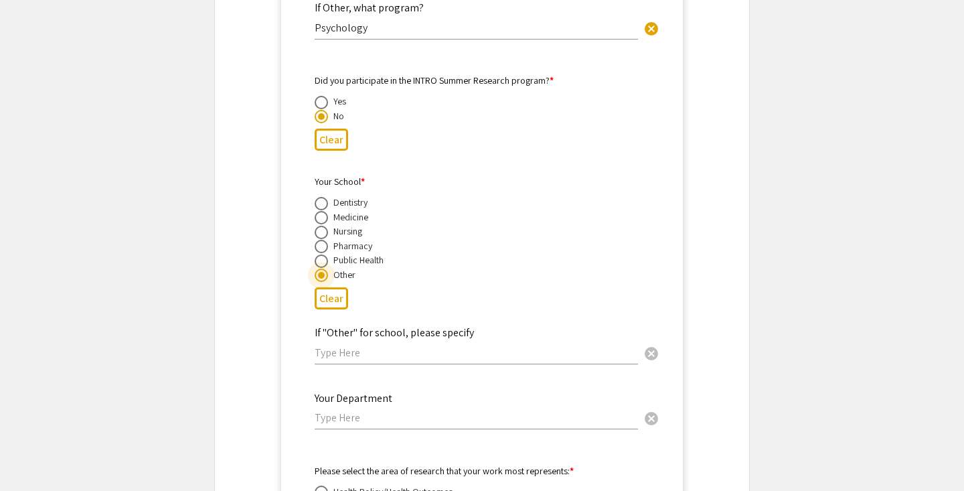
scroll to position [3268, 0]
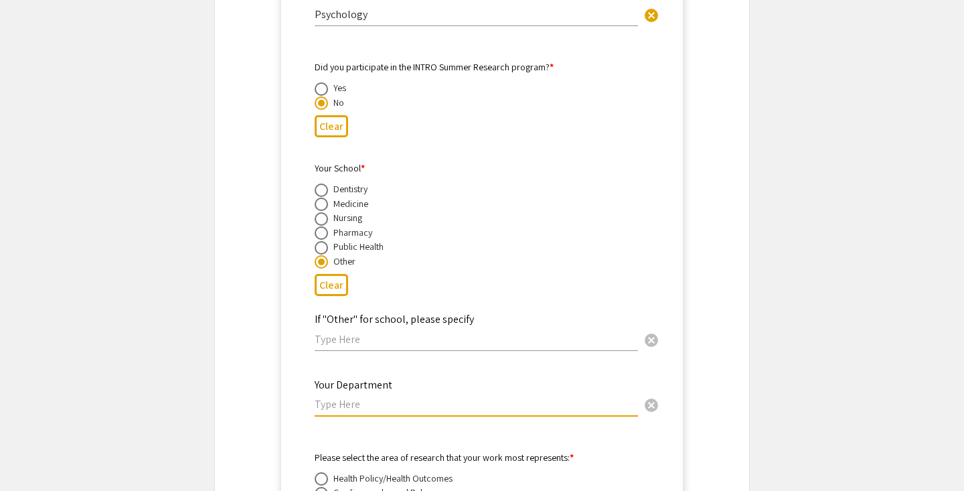
click at [368, 397] on input "text" at bounding box center [476, 404] width 323 height 14
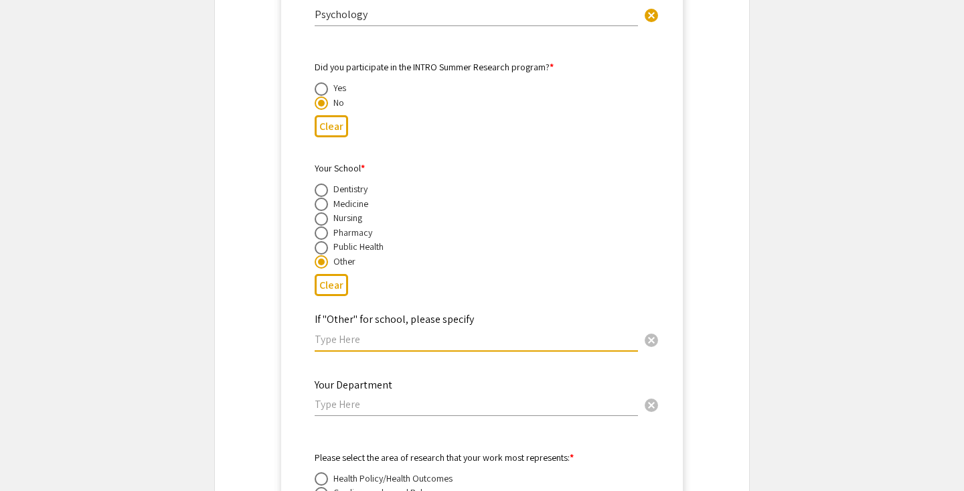
click at [352, 332] on input "text" at bounding box center [476, 339] width 323 height 14
click at [325, 397] on input "text" at bounding box center [476, 404] width 323 height 14
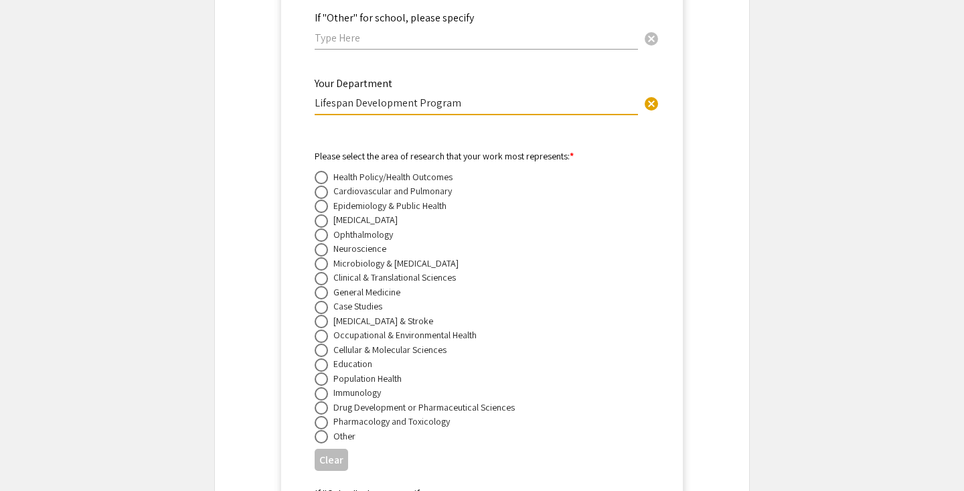
scroll to position [3583, 0]
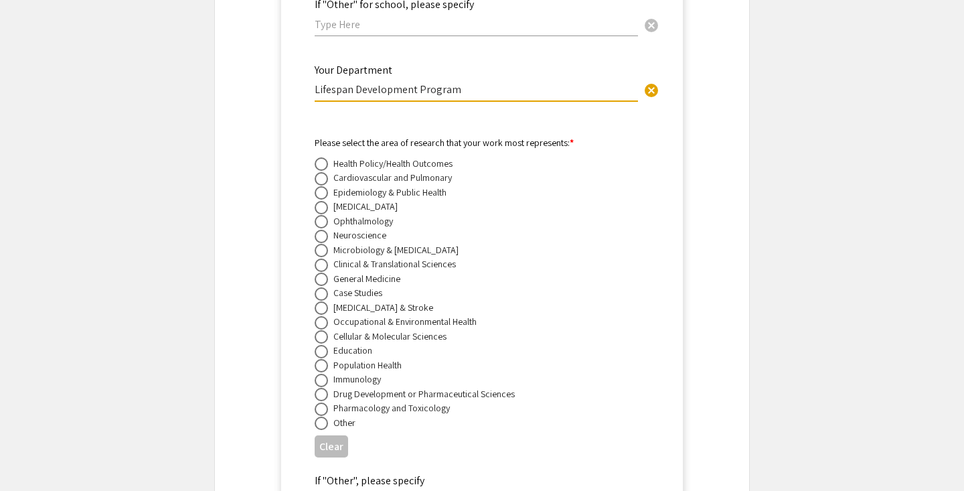
type input "Lifespan Development Program"
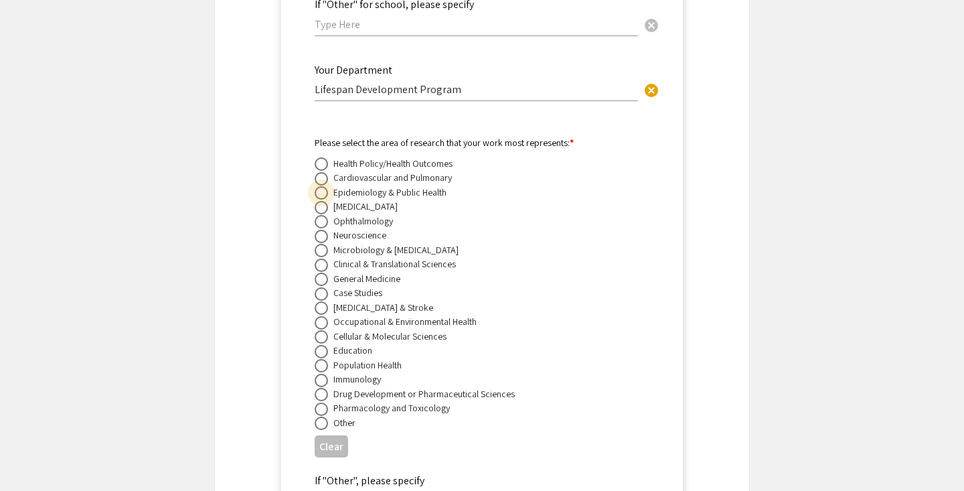
click at [323, 186] on span at bounding box center [321, 192] width 13 height 13
click at [323, 186] on input "radio" at bounding box center [321, 192] width 13 height 13
radio input "true"
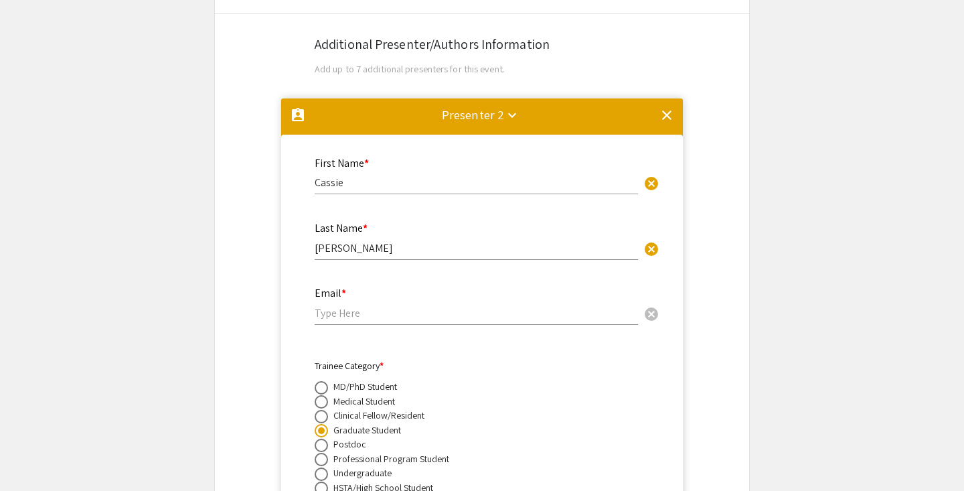
scroll to position [2319, 0]
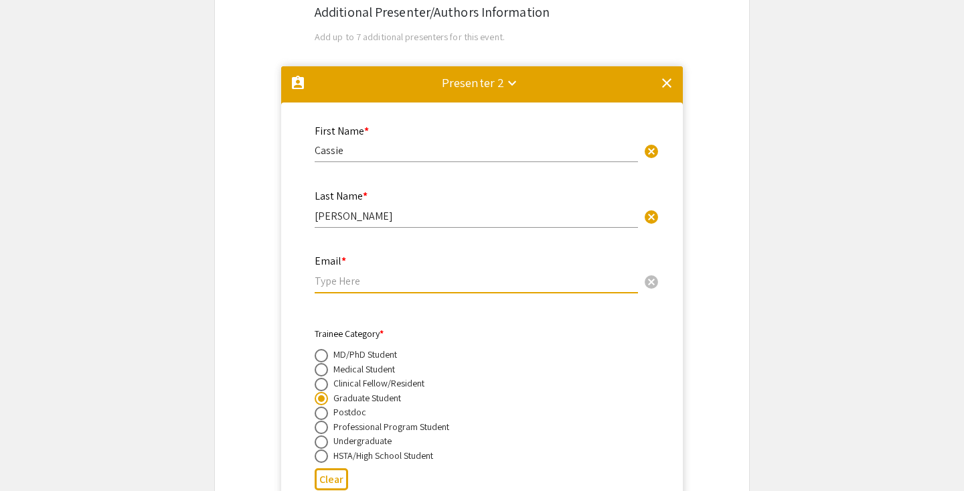
click at [329, 274] on input "email" at bounding box center [476, 281] width 323 height 14
paste input "cch00023@mix.wvu.edu"
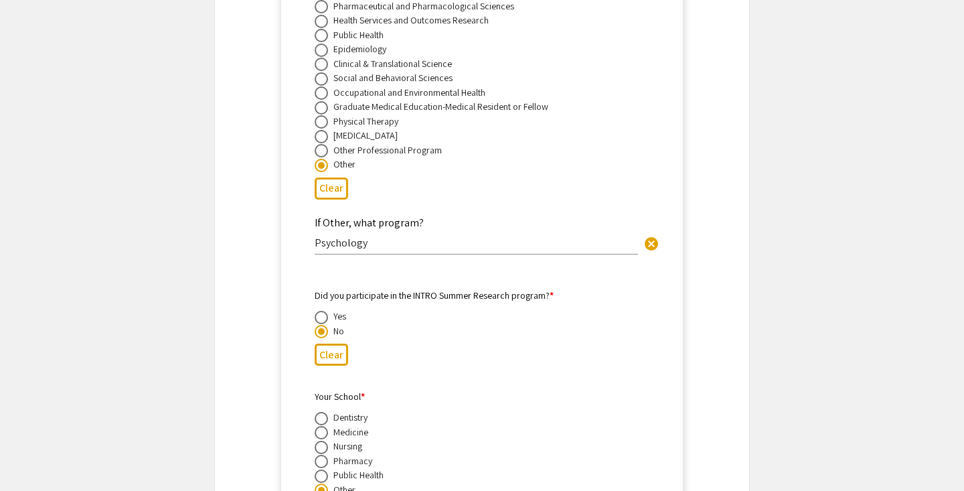
scroll to position [3054, 0]
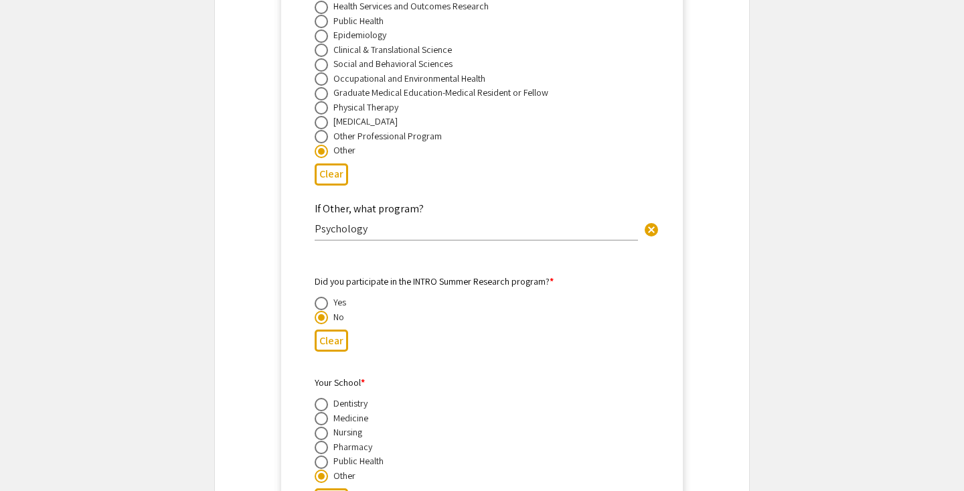
type input "cch00023@mix.wvu.edu"
drag, startPoint x: 366, startPoint y: 222, endPoint x: 297, endPoint y: 219, distance: 69.7
click at [297, 219] on mat-card-content "First Name * Cassie cancel This field is required. Last Name * Heilman cancel T…" at bounding box center [482, 222] width 380 height 1670
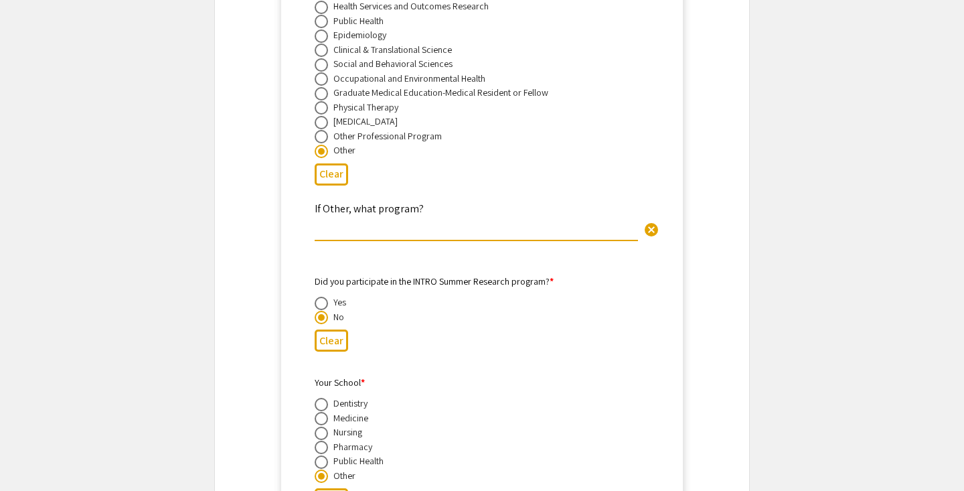
paste input "cch00023@mix.wvu.edu"
type input "c"
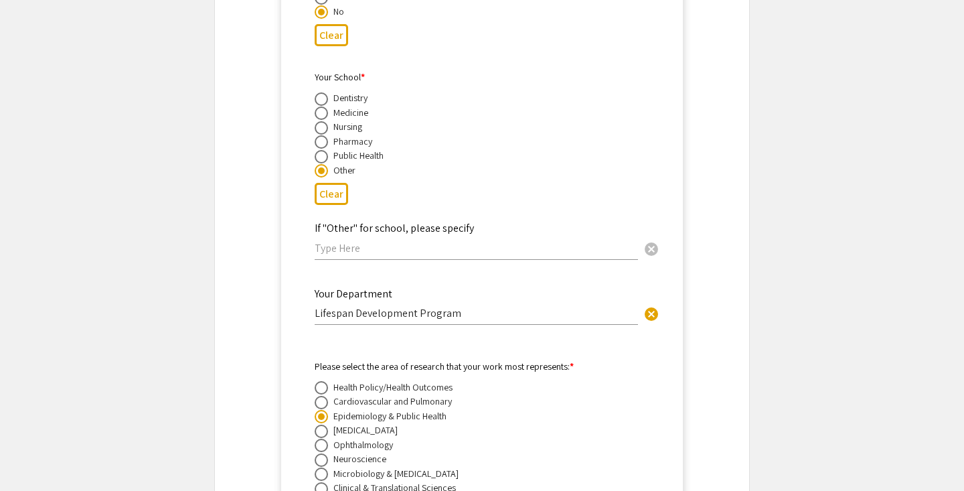
scroll to position [3370, 0]
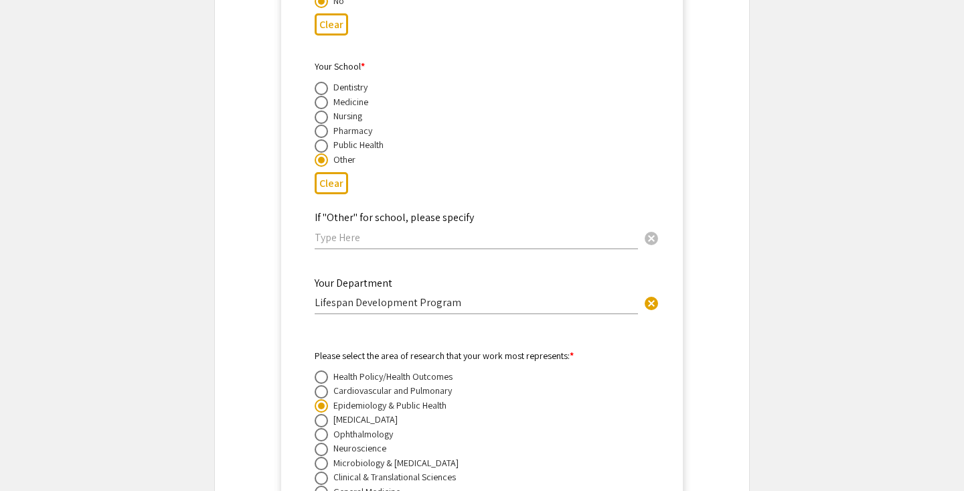
type input "Lifespan Development Program"
click at [346, 231] on input "text" at bounding box center [476, 237] width 323 height 14
type input "P"
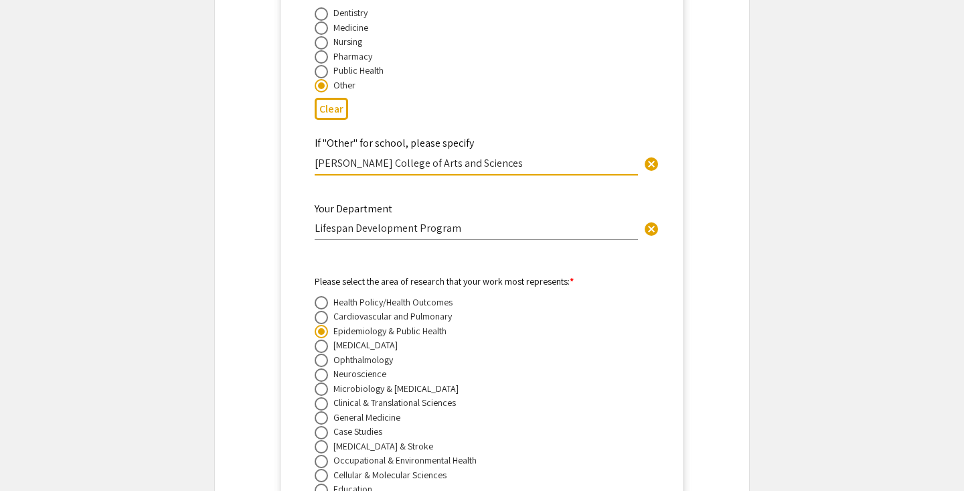
scroll to position [3417, 0]
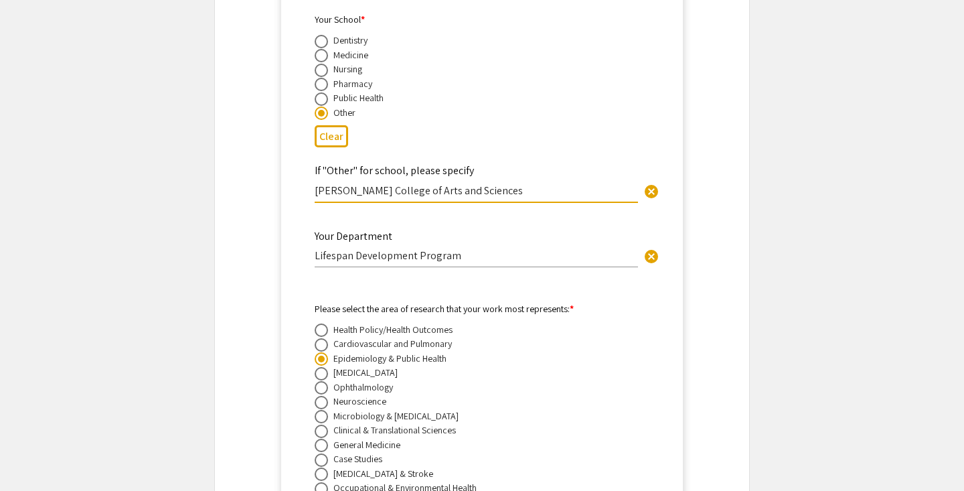
type input "Eberly College of Arts and Sciences"
drag, startPoint x: 460, startPoint y: 245, endPoint x: 275, endPoint y: 242, distance: 184.8
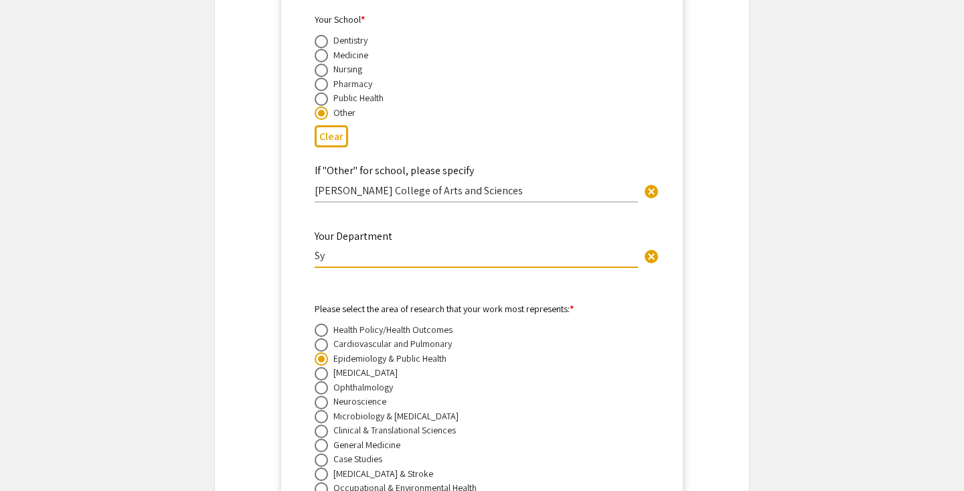
type input "S"
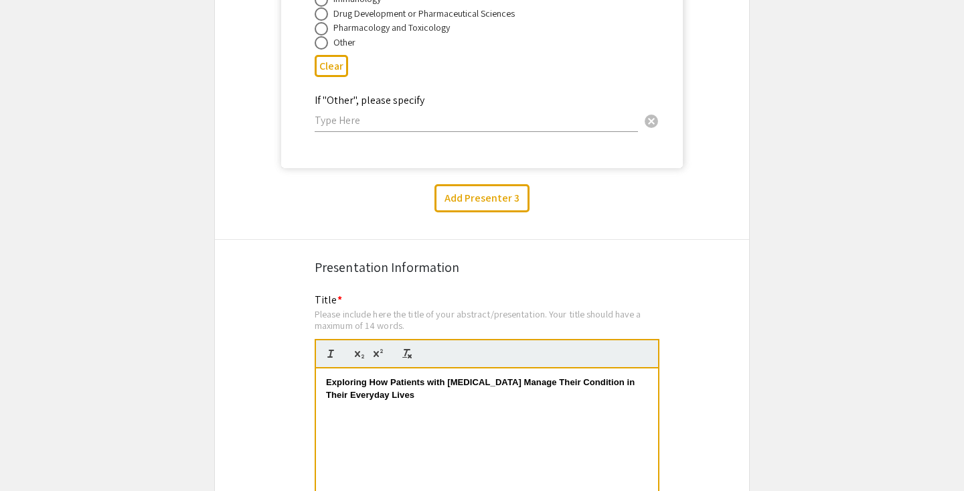
scroll to position [3914, 0]
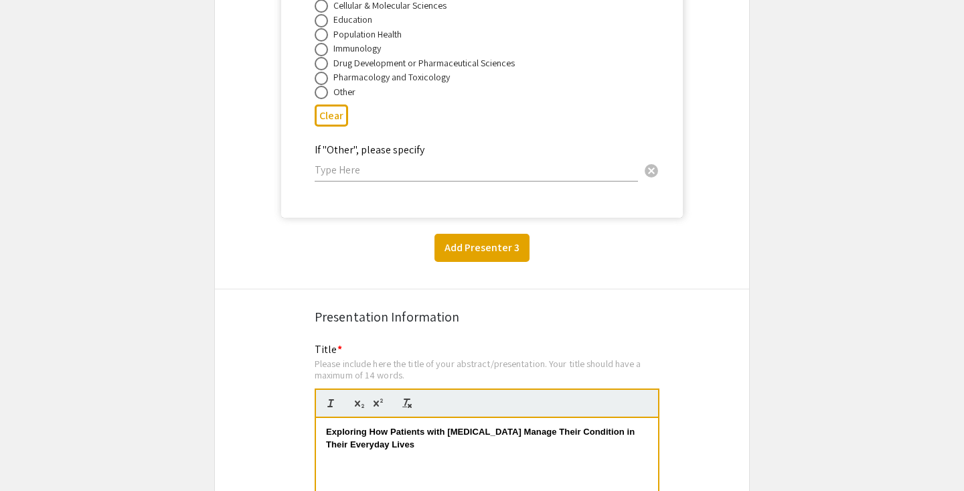
type input "Psychology"
click at [479, 235] on button "Add Presenter 3" at bounding box center [482, 248] width 95 height 28
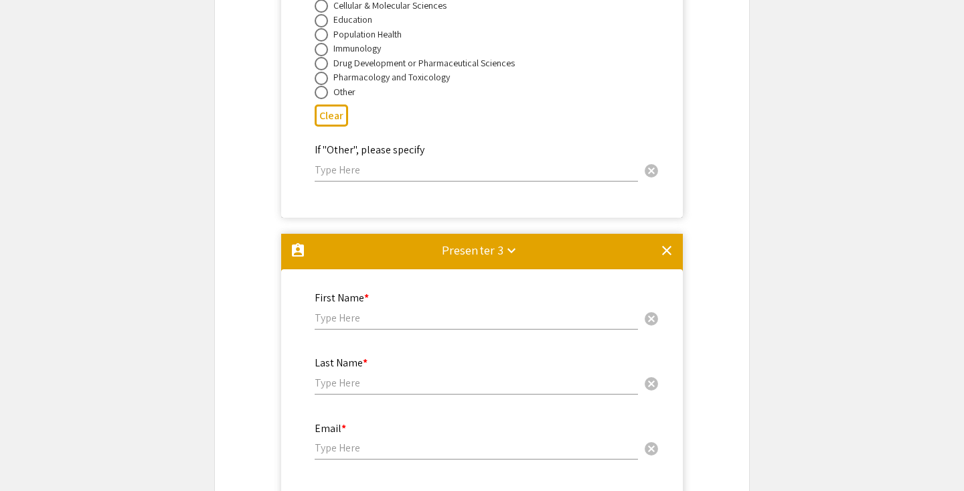
scroll to position [4139, 0]
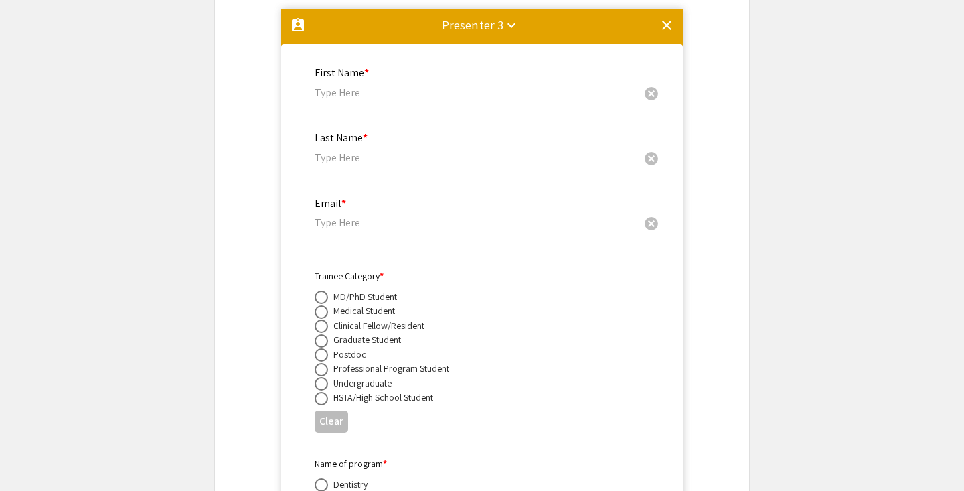
click at [341, 86] on input "text" at bounding box center [476, 93] width 323 height 14
type input "Chloe"
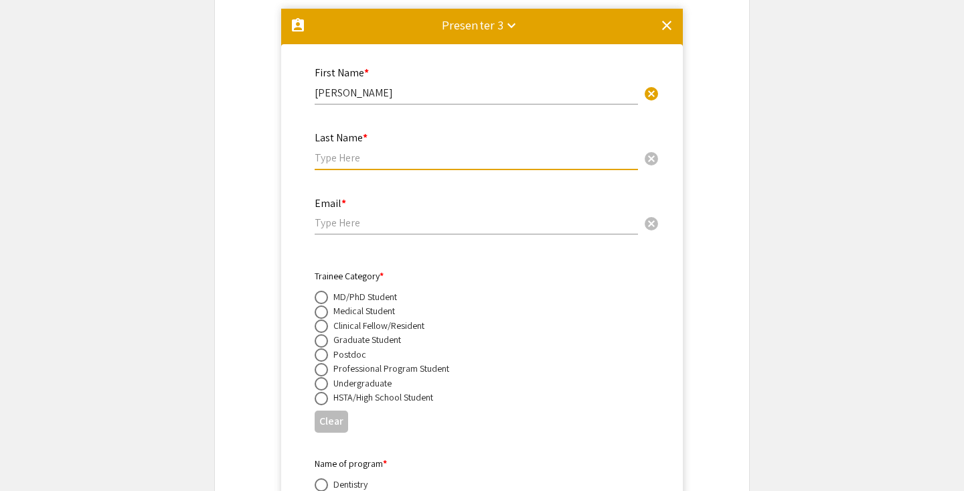
click at [338, 151] on input "text" at bounding box center [476, 158] width 323 height 14
type input "Hatfield"
click at [419, 216] on input "email" at bounding box center [476, 223] width 323 height 14
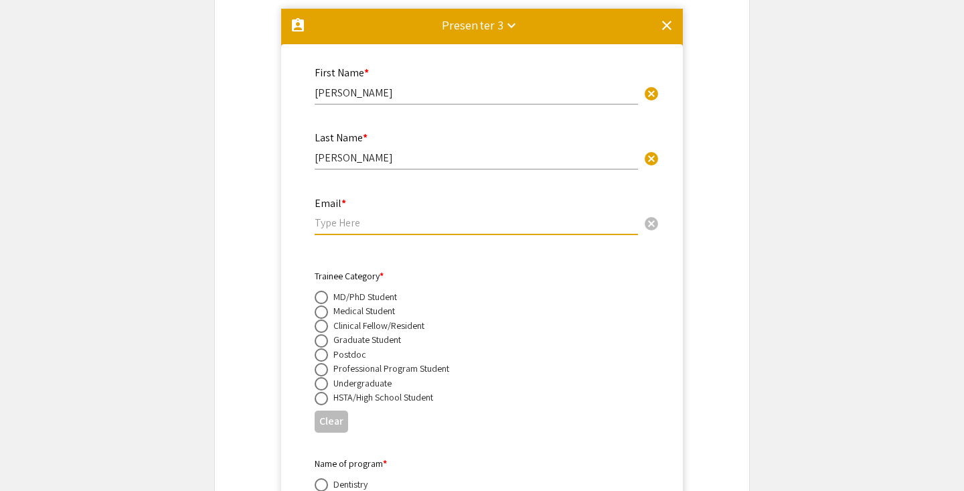
paste input "clh00004@mix.wvu.edu"
type input "clh00004@mix.wvu.edu"
click at [321, 334] on span at bounding box center [321, 340] width 13 height 13
click at [321, 334] on input "radio" at bounding box center [321, 340] width 13 height 13
radio input "true"
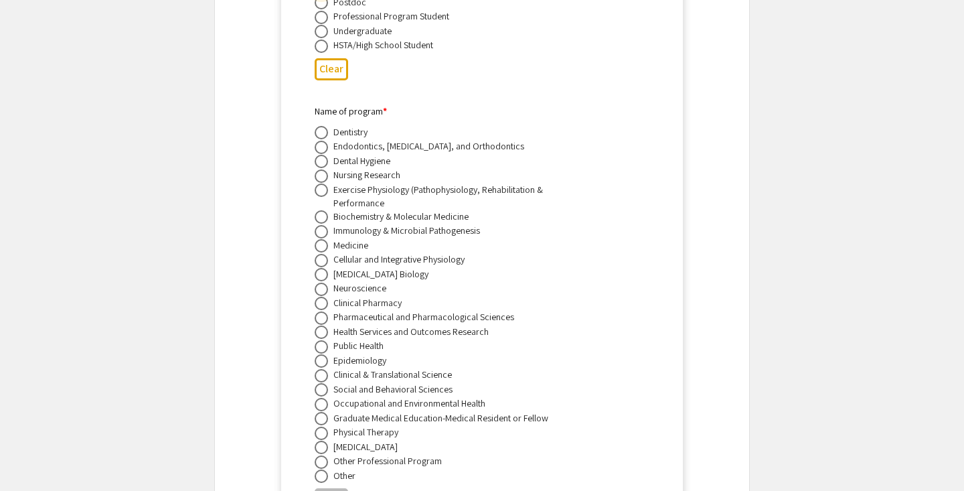
scroll to position [4547, 0]
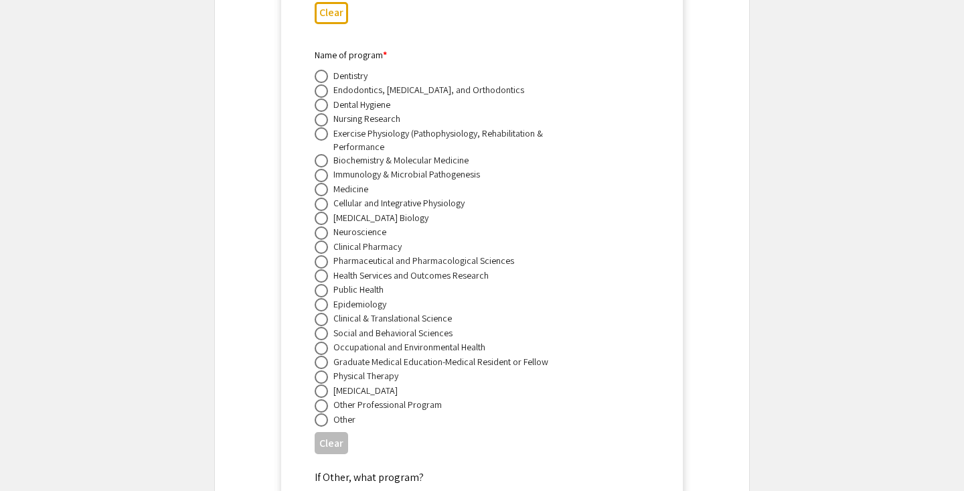
click at [323, 285] on span at bounding box center [321, 290] width 13 height 13
click at [323, 285] on input "radio" at bounding box center [321, 290] width 13 height 13
radio input "true"
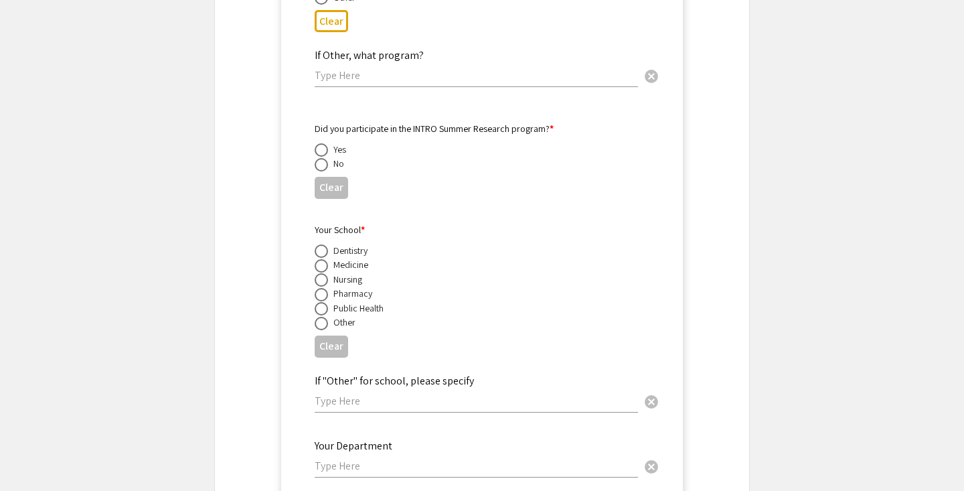
scroll to position [4996, 0]
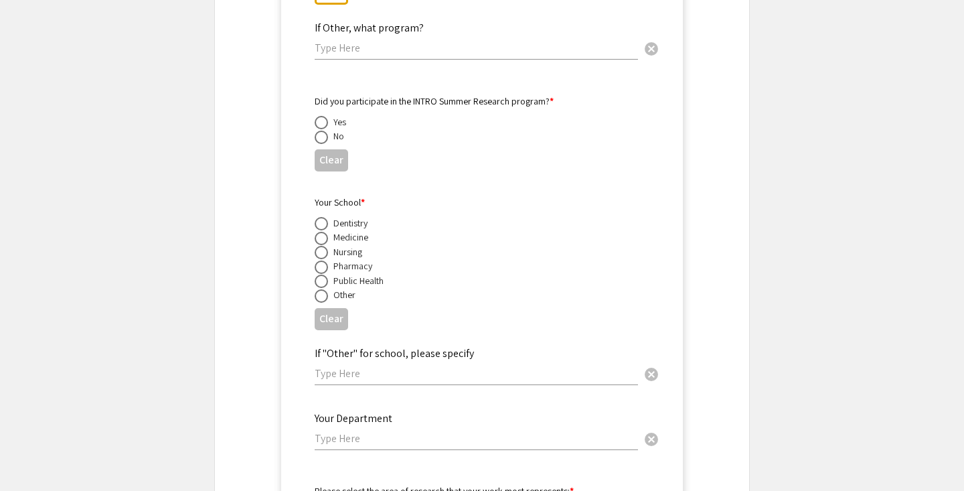
click at [321, 135] on span at bounding box center [321, 137] width 13 height 13
click at [321, 135] on input "radio" at bounding box center [321, 137] width 13 height 13
radio input "true"
click at [322, 276] on span at bounding box center [321, 281] width 13 height 13
click at [322, 276] on input "radio" at bounding box center [321, 281] width 13 height 13
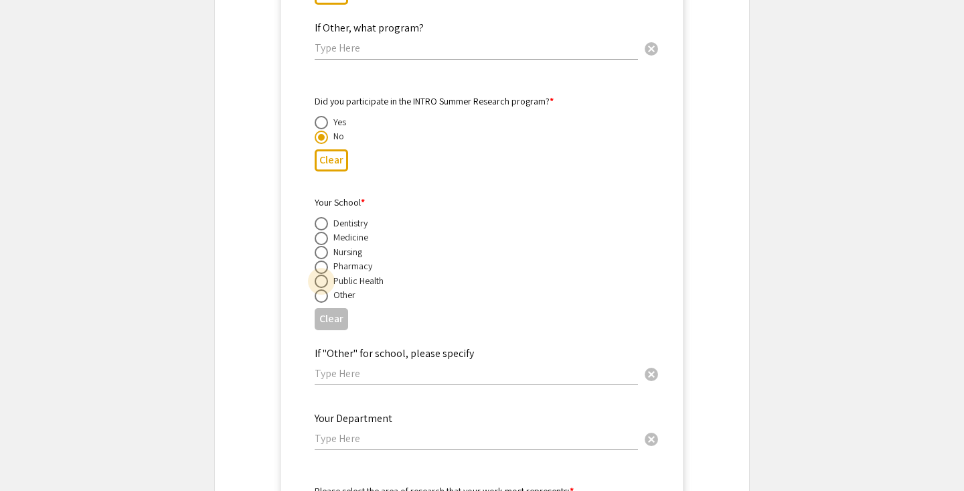
radio input "true"
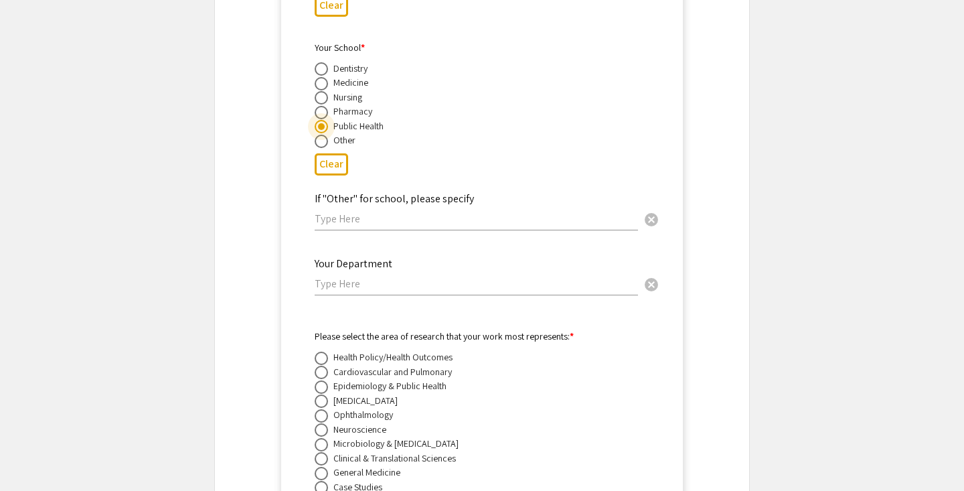
scroll to position [5154, 0]
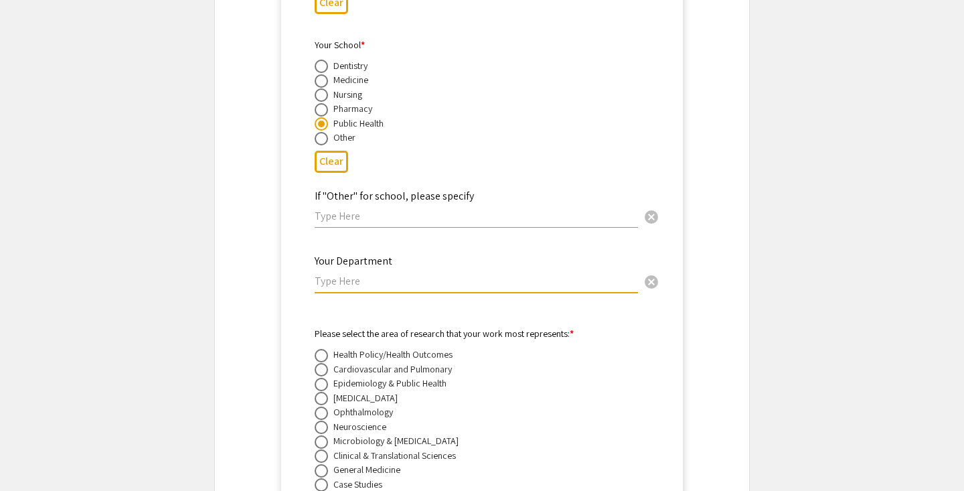
click at [357, 281] on input "text" at bounding box center [476, 281] width 323 height 14
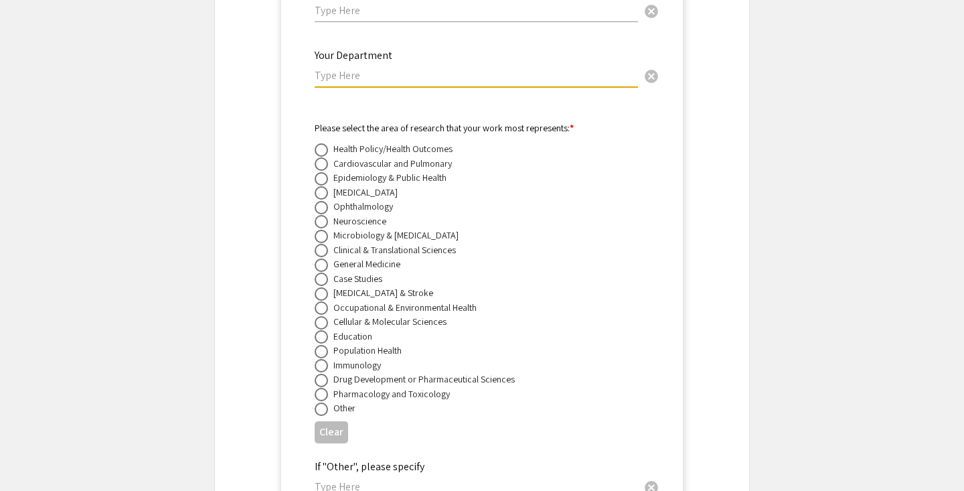
scroll to position [5421, 0]
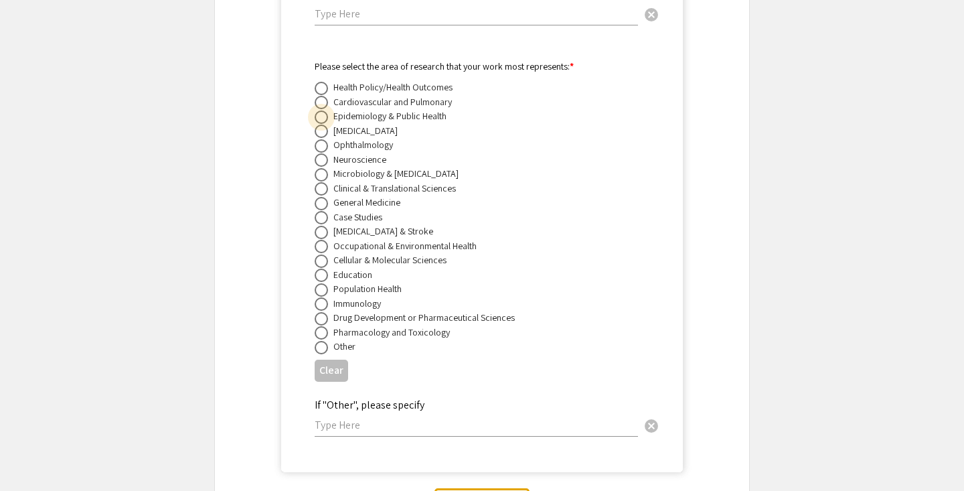
click at [317, 111] on span at bounding box center [321, 116] width 13 height 13
click at [317, 111] on input "radio" at bounding box center [321, 116] width 13 height 13
radio input "true"
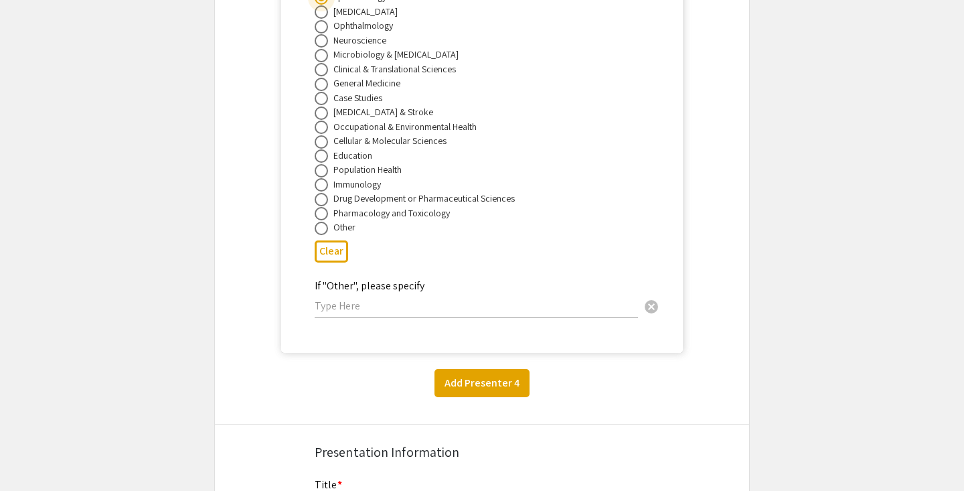
click at [504, 383] on button "Add Presenter 4" at bounding box center [482, 383] width 95 height 28
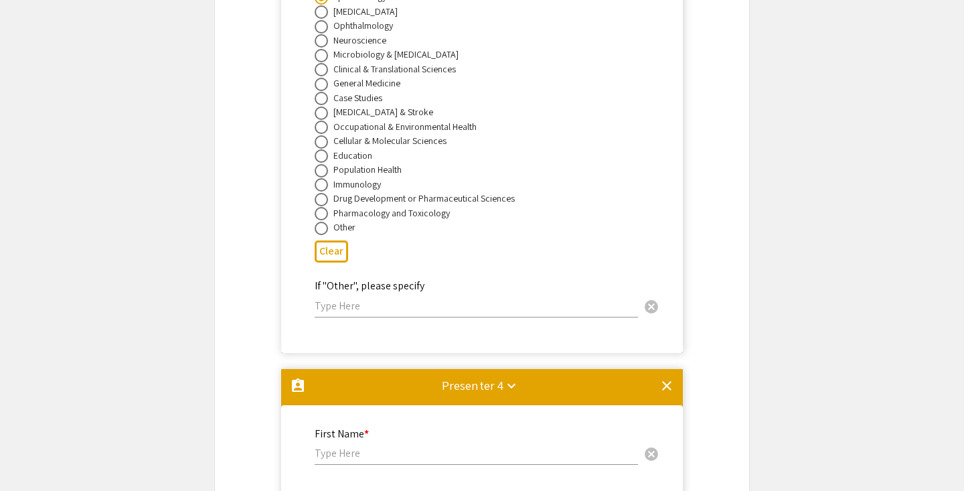
scroll to position [5907, 0]
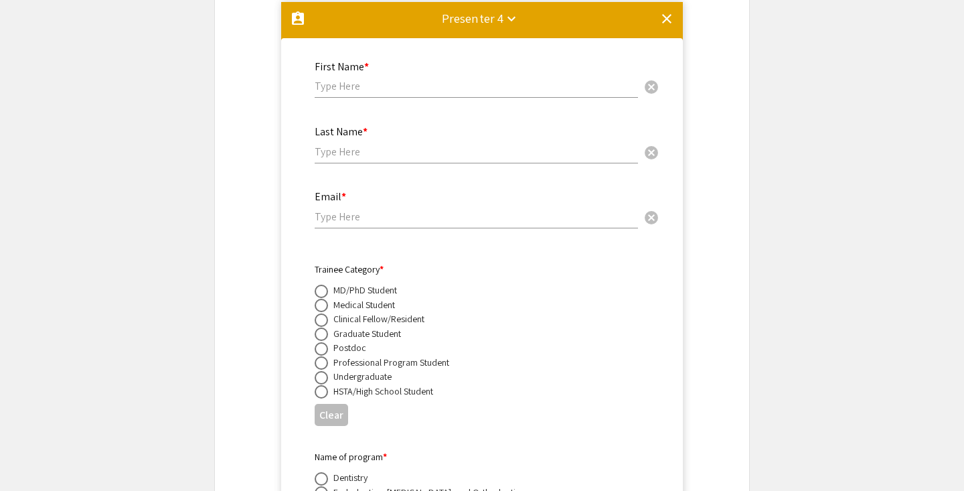
click at [361, 85] on input "text" at bounding box center [476, 86] width 323 height 14
type input "Janani"
click at [351, 146] on input "text" at bounding box center [476, 152] width 323 height 14
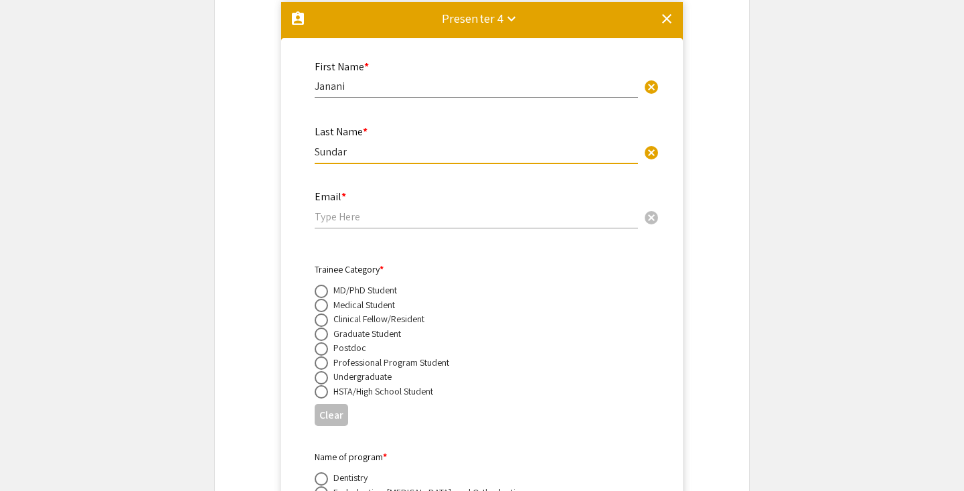
type input "Sundar"
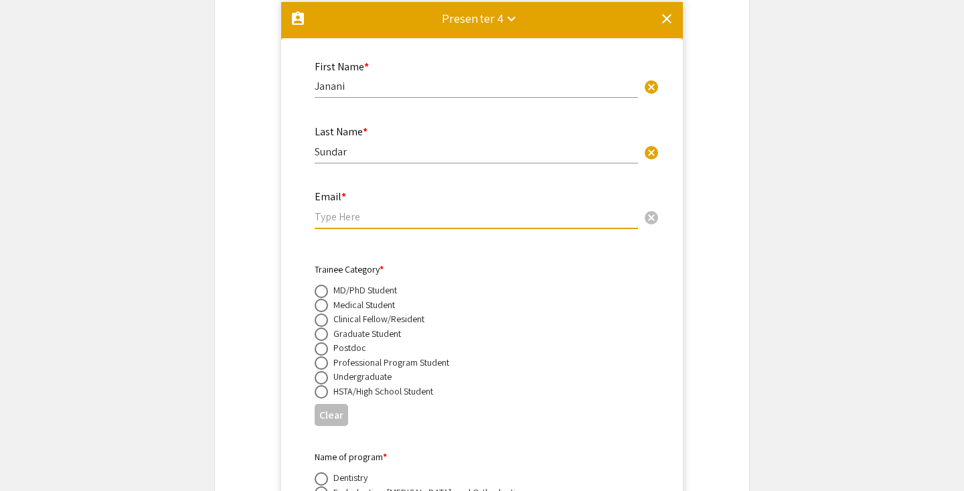
click at [333, 218] on input "email" at bounding box center [476, 217] width 323 height 14
paste input "js00296@mix.wvu.edu"
type input "js00296@mix.wvu.edu"
click at [320, 305] on span at bounding box center [321, 305] width 13 height 13
click at [320, 305] on input "radio" at bounding box center [321, 305] width 13 height 13
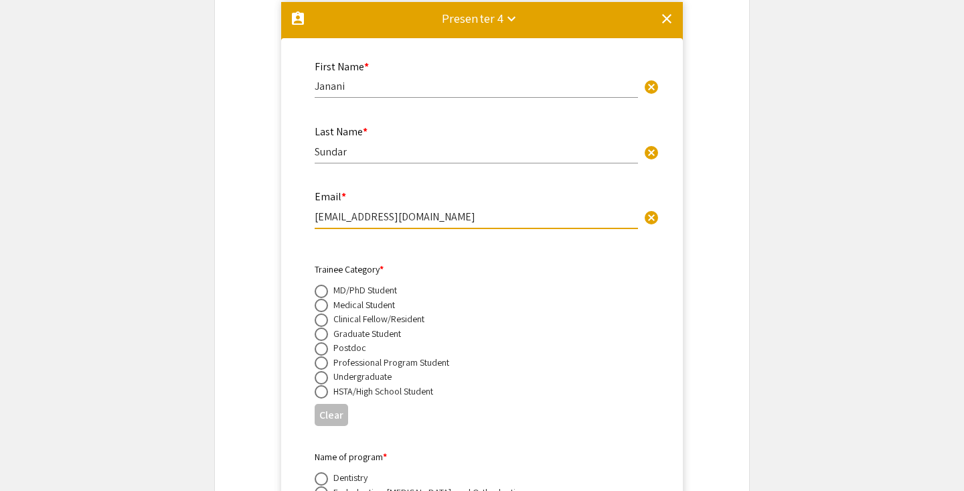
radio input "true"
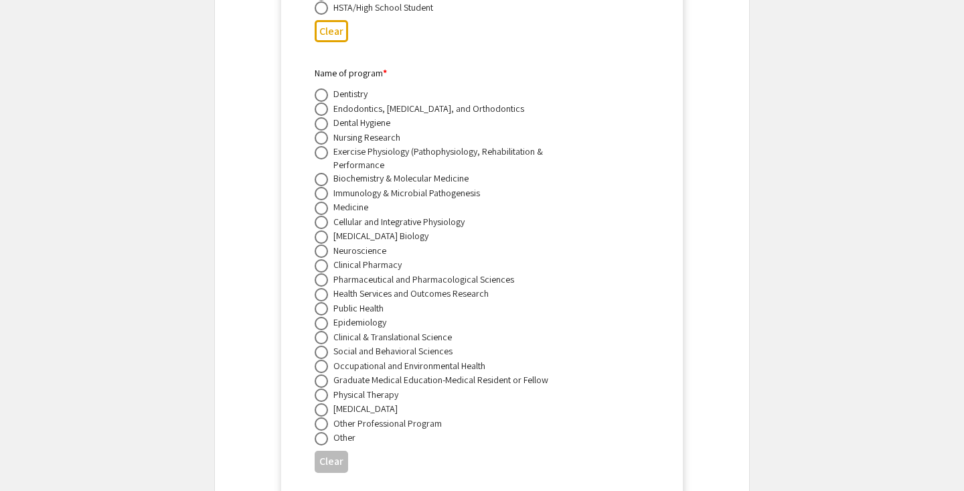
scroll to position [6313, 0]
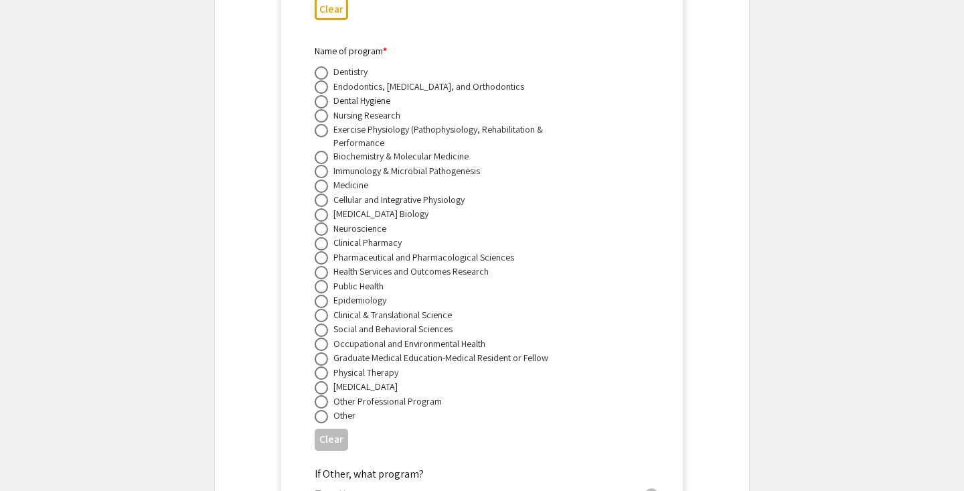
click at [321, 187] on span at bounding box center [321, 185] width 13 height 13
click at [321, 187] on input "radio" at bounding box center [321, 185] width 13 height 13
radio input "true"
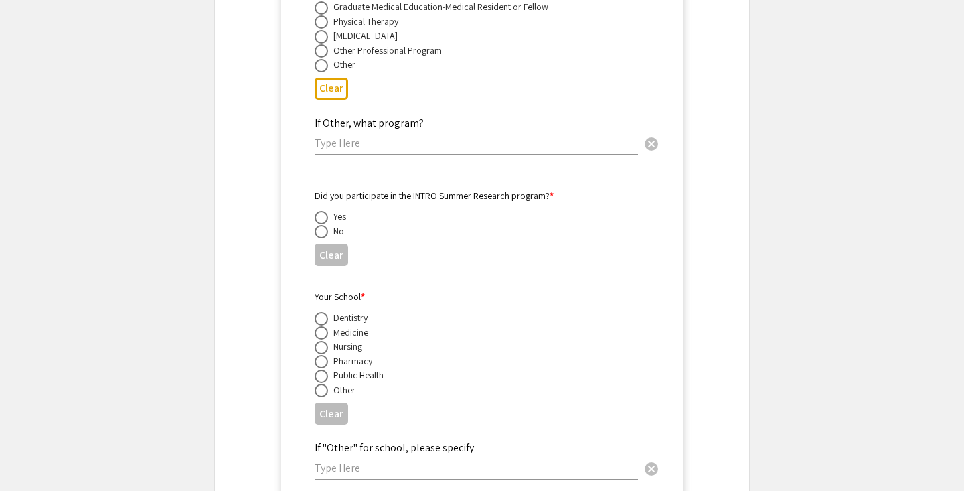
scroll to position [6669, 0]
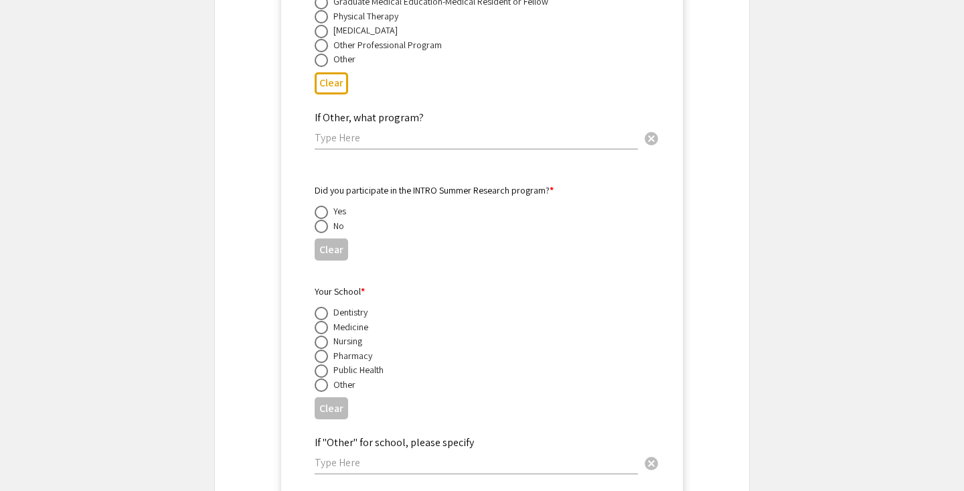
click at [323, 212] on span at bounding box center [321, 212] width 13 height 13
click at [323, 212] on input "radio" at bounding box center [321, 212] width 13 height 13
radio input "true"
click at [322, 327] on span at bounding box center [321, 327] width 13 height 13
click at [322, 327] on input "radio" at bounding box center [321, 327] width 13 height 13
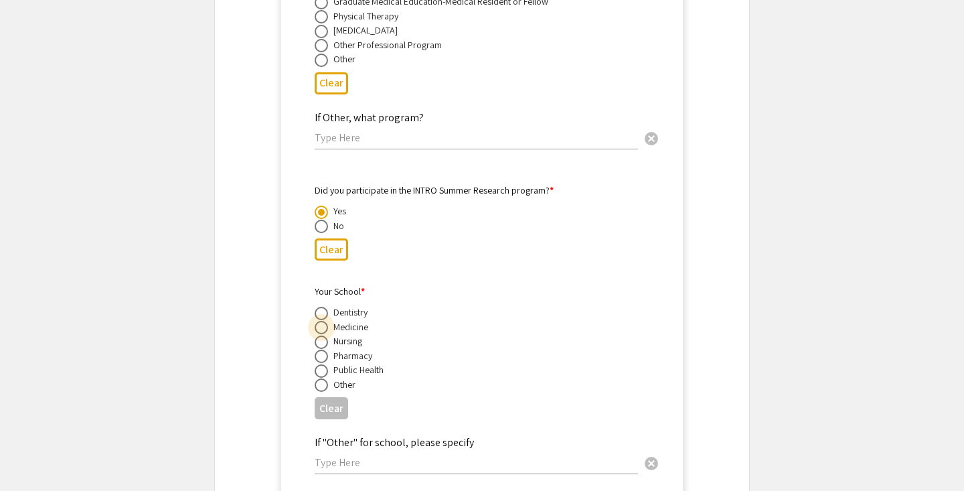
radio input "true"
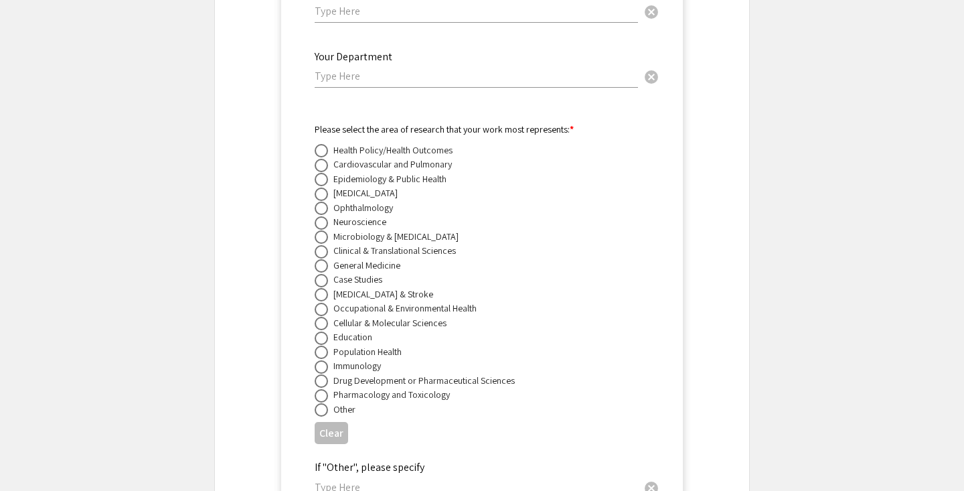
scroll to position [7120, 0]
click at [325, 185] on span at bounding box center [321, 179] width 13 height 13
click at [325, 185] on input "radio" at bounding box center [321, 179] width 13 height 13
radio input "true"
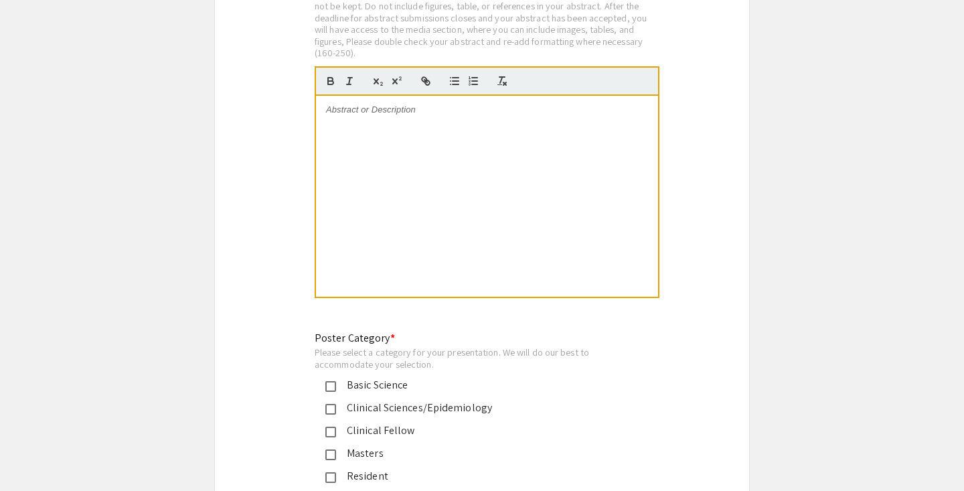
scroll to position [7949, 0]
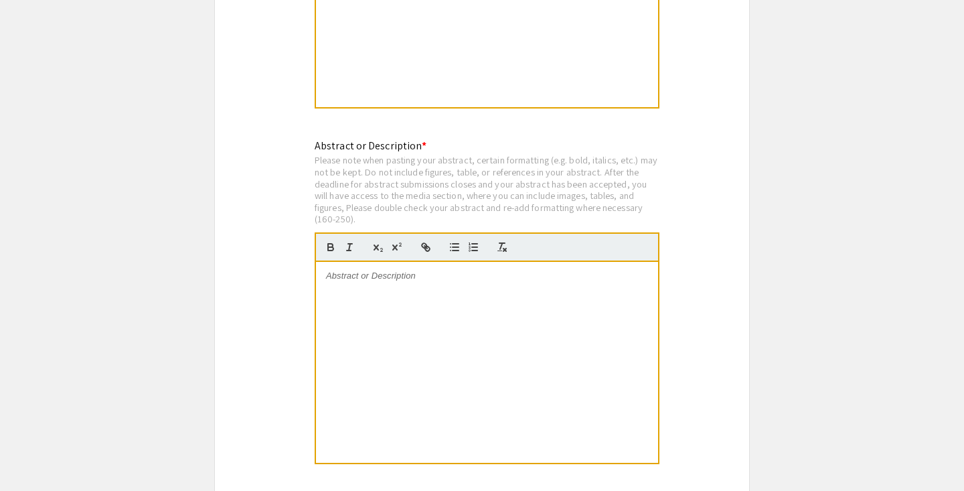
click at [416, 297] on div at bounding box center [487, 362] width 342 height 201
click at [408, 290] on div at bounding box center [487, 362] width 342 height 201
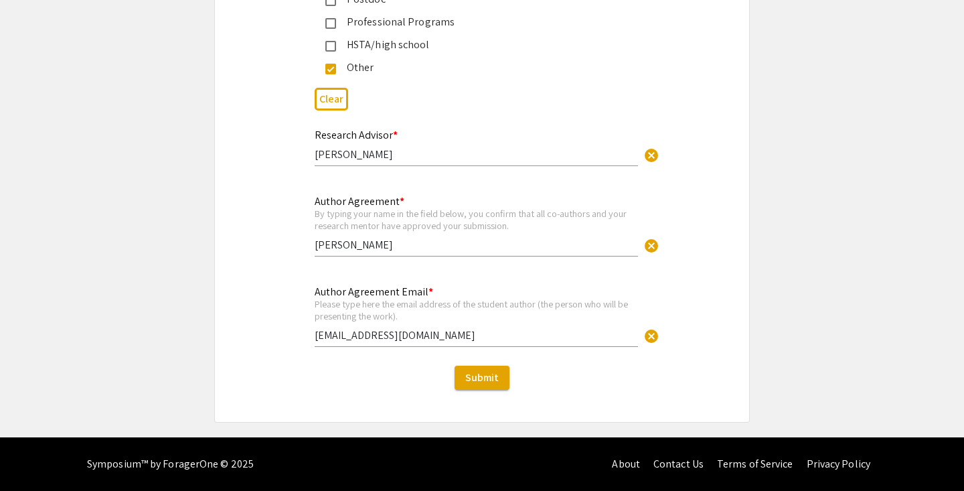
scroll to position [8638, 0]
click at [490, 383] on span "Submit" at bounding box center [481, 377] width 33 height 14
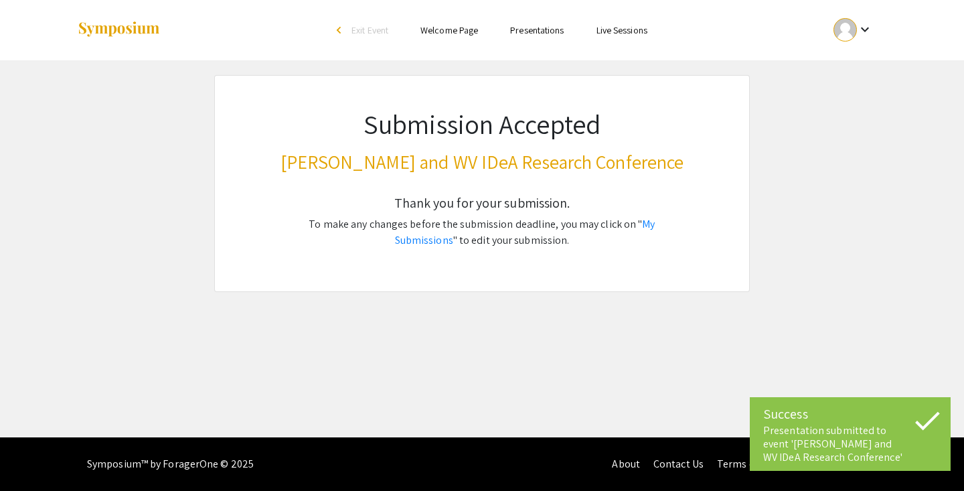
scroll to position [0, 0]
click at [638, 222] on link "My Submissions" at bounding box center [525, 232] width 260 height 30
